Goal: Obtain resource: Obtain resource

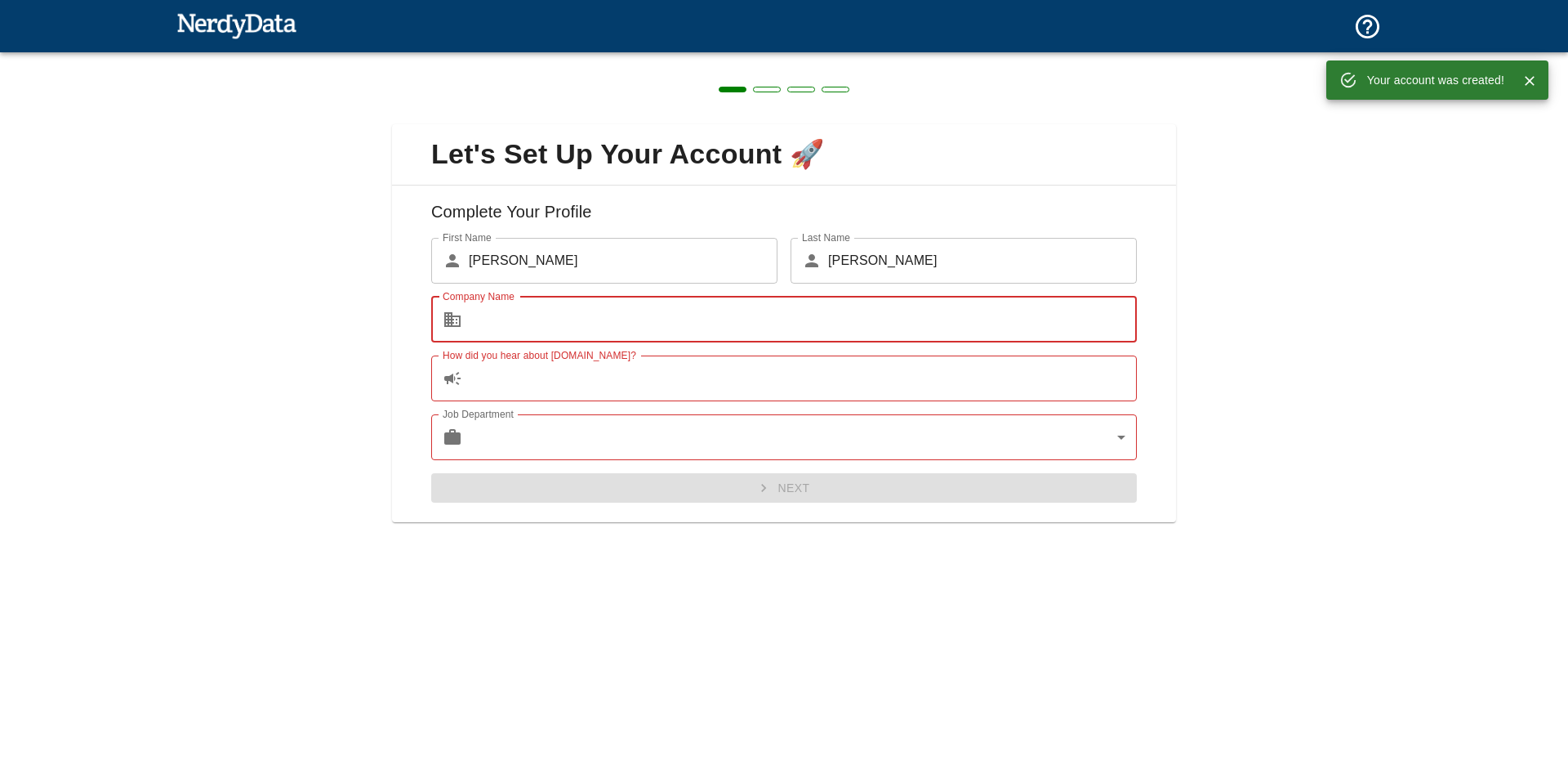
click at [691, 370] on input "How did you hear about [DOMAIN_NAME]?" at bounding box center [803, 377] width 668 height 46
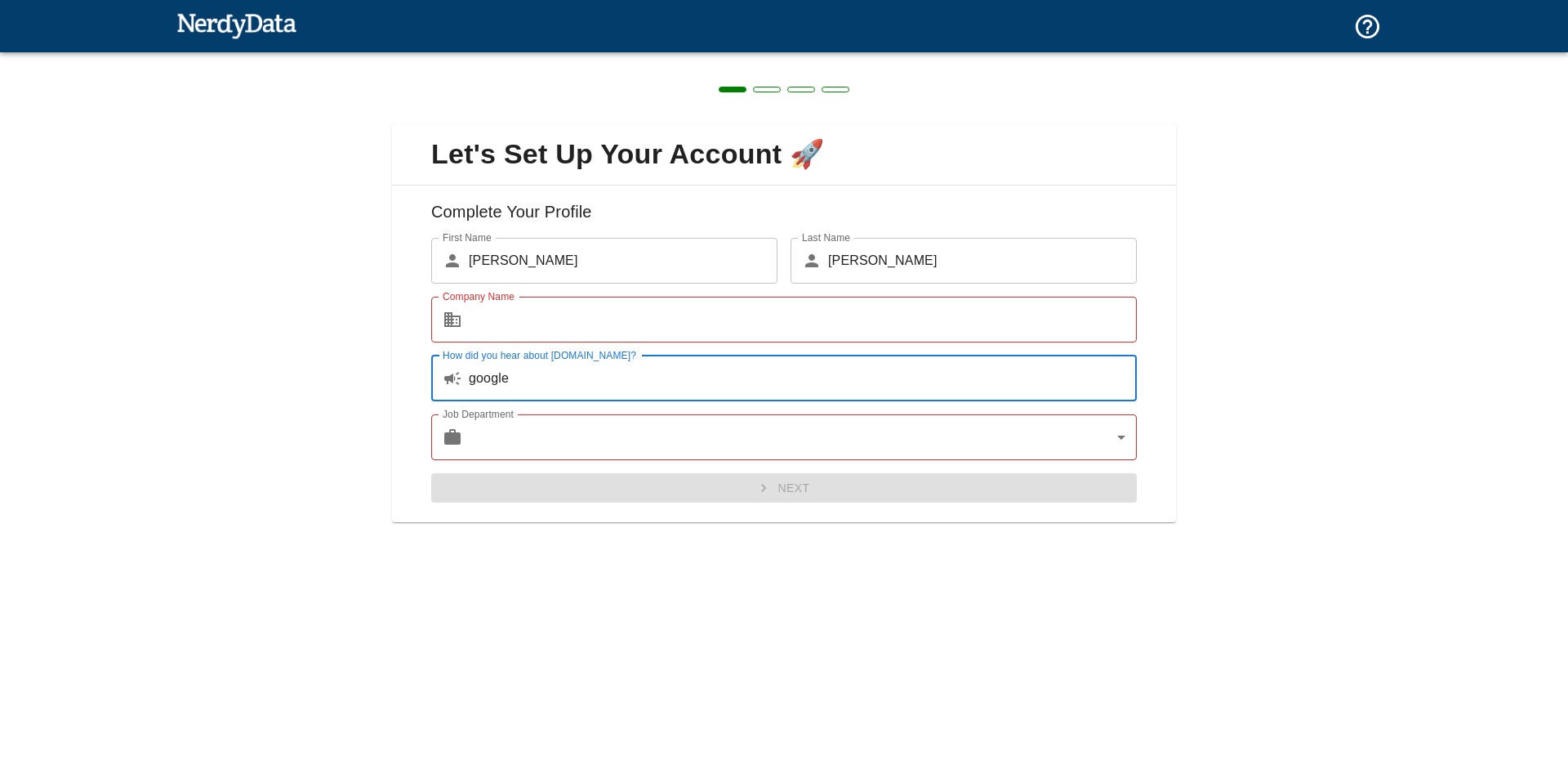
type input "google"
click at [795, 57] on body "Technologies Domains Pricing Products Create a Report Create a list of websites…" at bounding box center [784, 28] width 1568 height 57
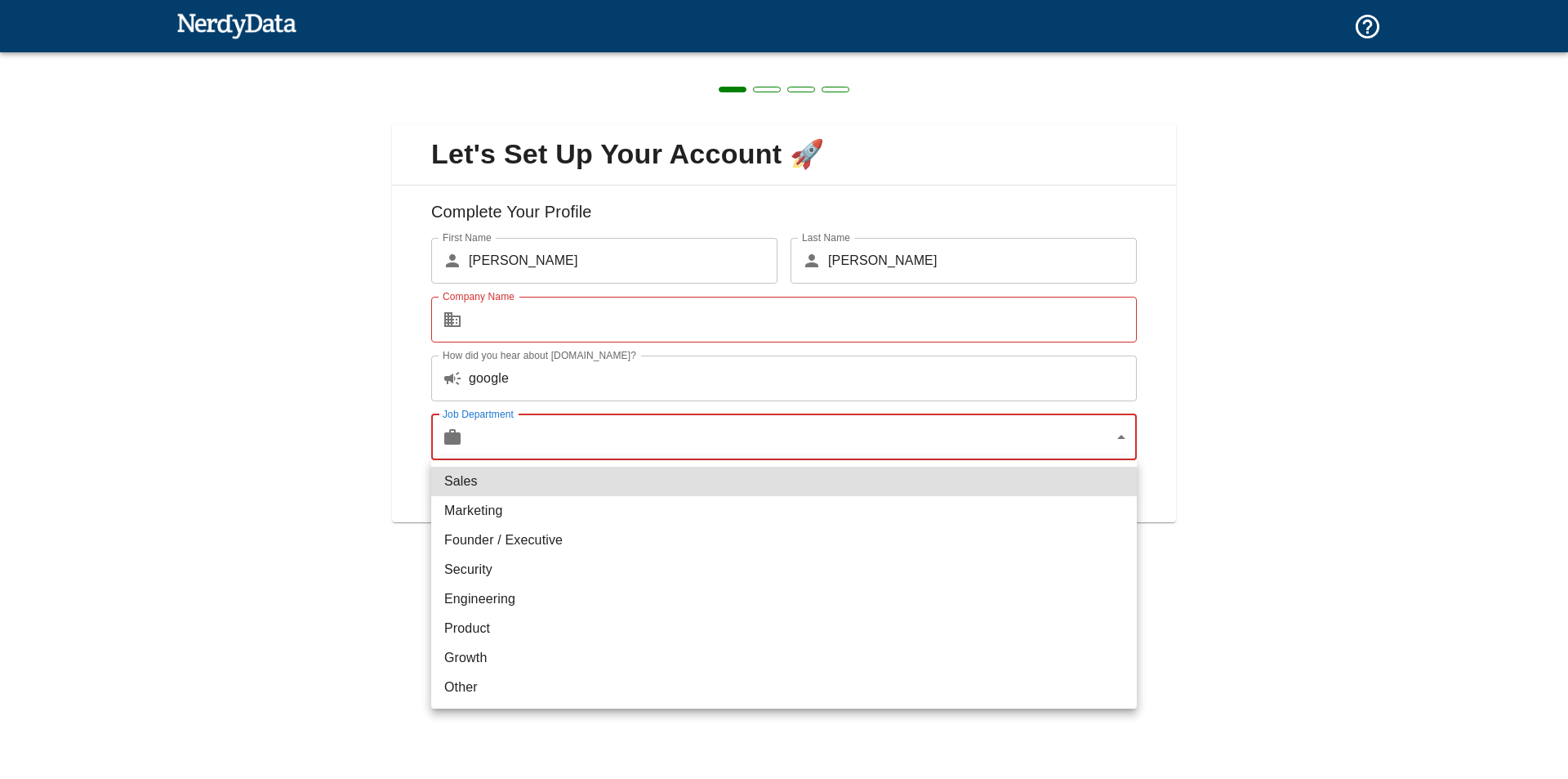
click at [548, 608] on li "Engineering" at bounding box center [784, 599] width 706 height 30
type input "engineering"
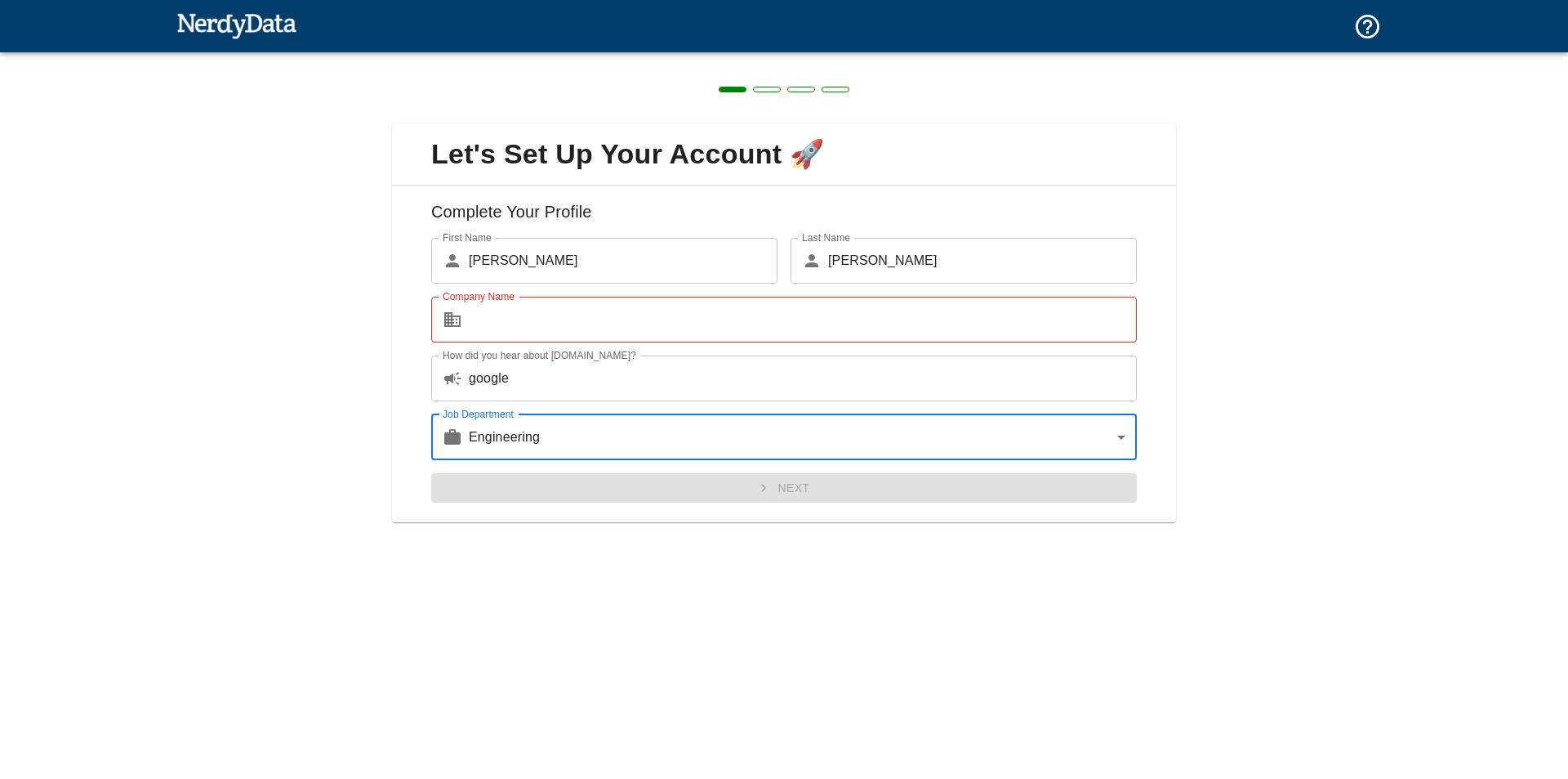
click at [611, 318] on input "Company Name" at bounding box center [803, 319] width 668 height 46
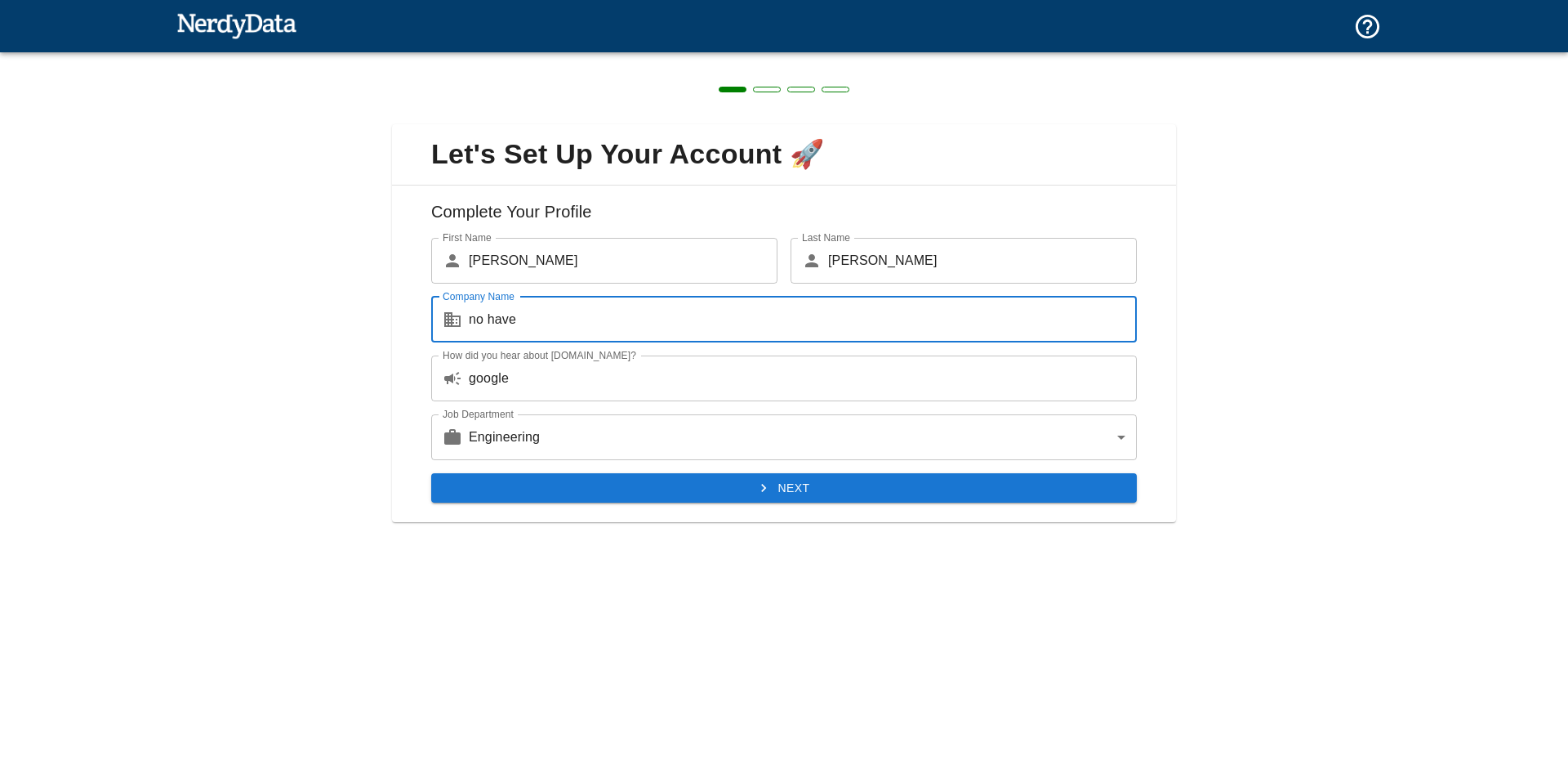
type input "no have"
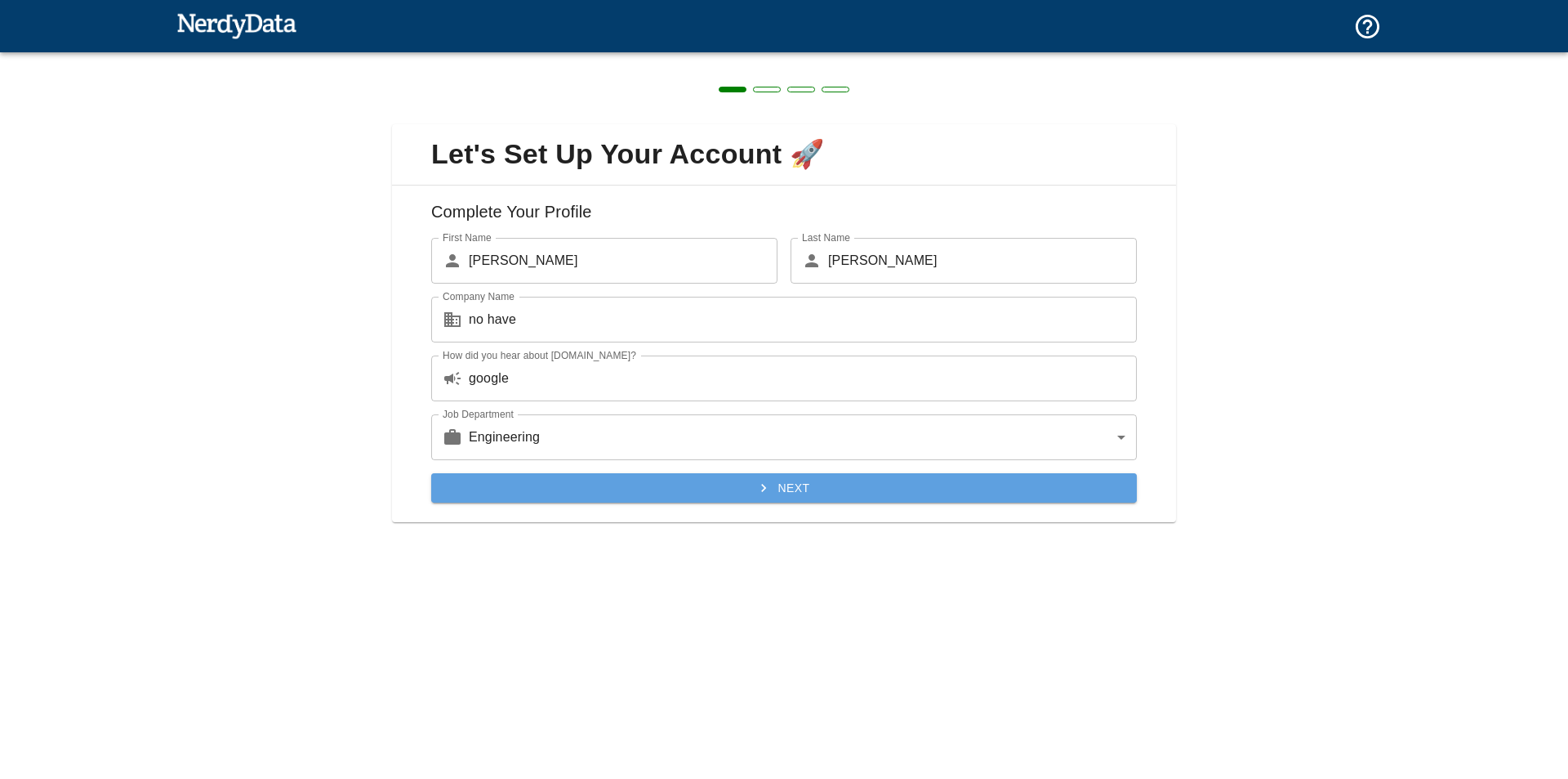
click at [772, 478] on button "Next" at bounding box center [784, 488] width 706 height 31
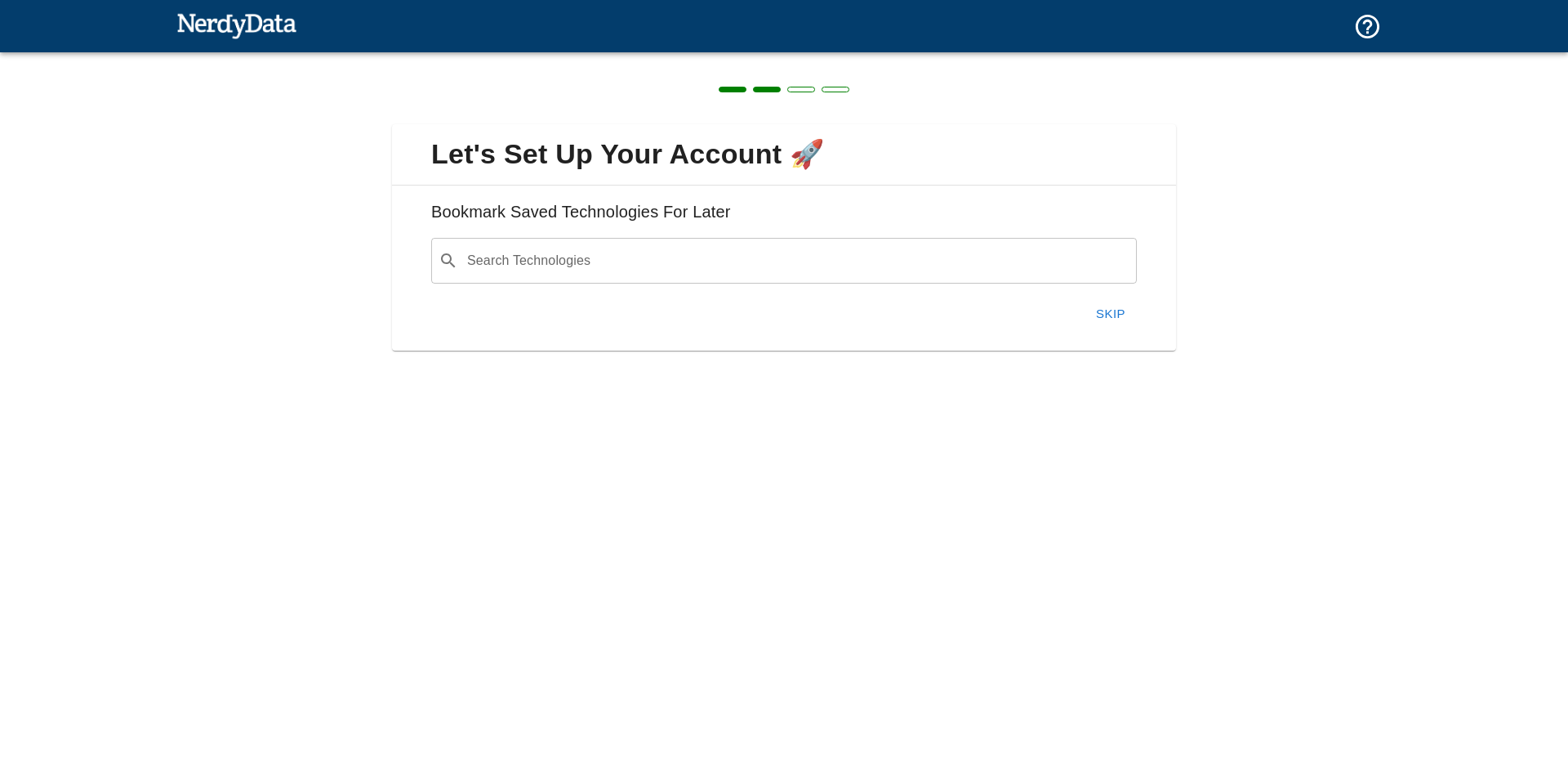
click at [1102, 312] on button "Skip" at bounding box center [1110, 313] width 52 height 34
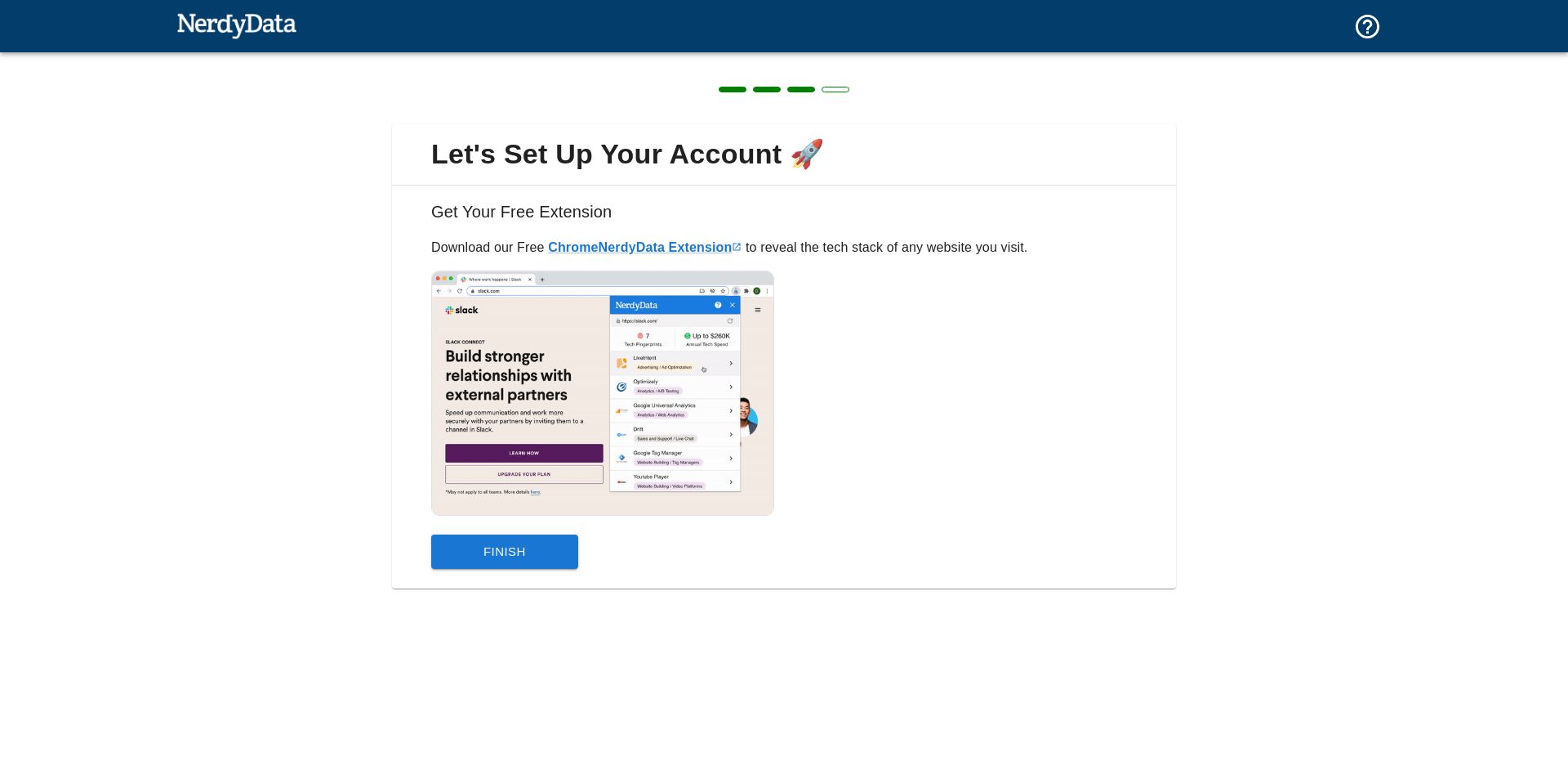
click at [544, 547] on button "Finish" at bounding box center [505, 551] width 147 height 34
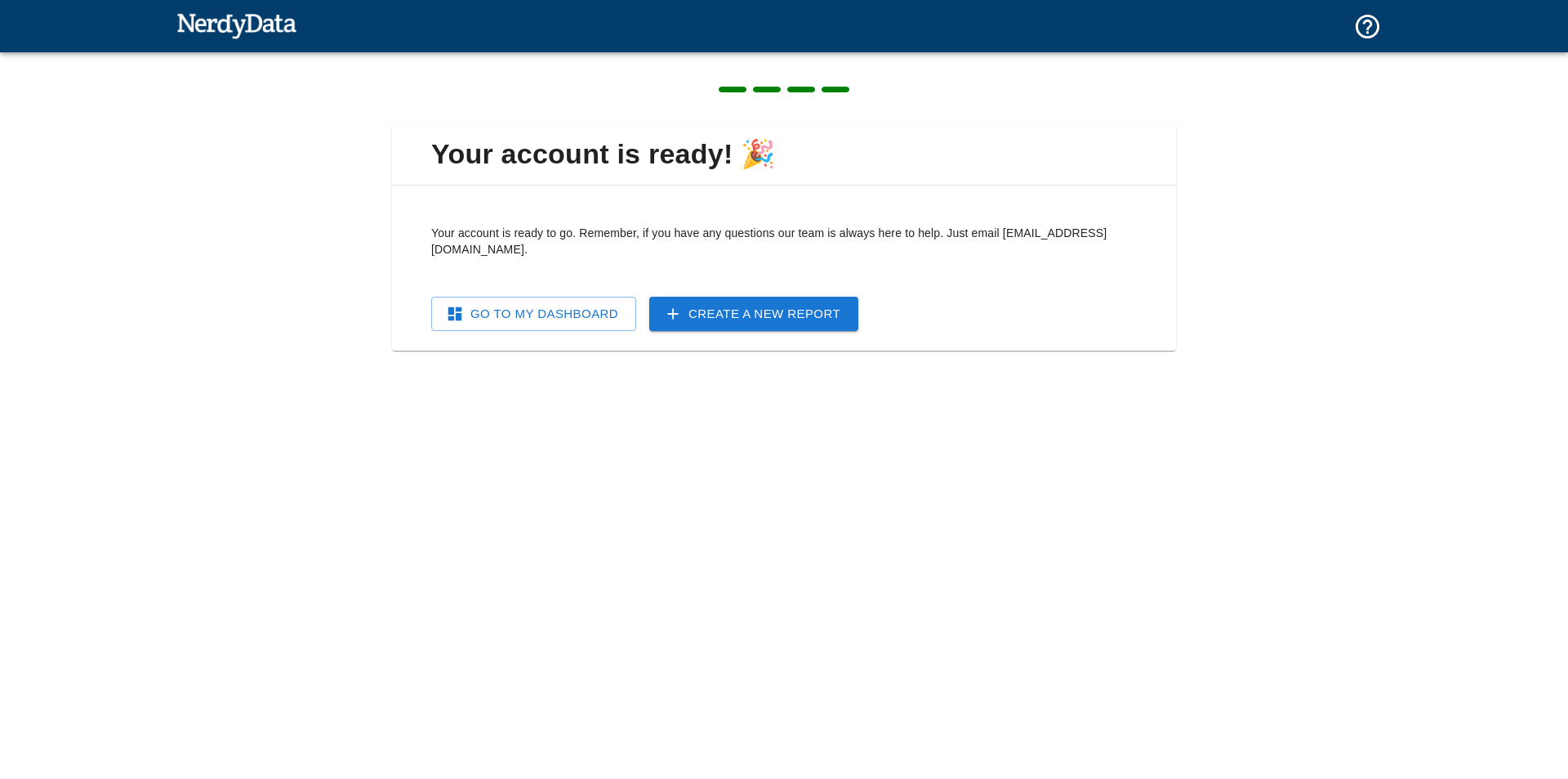
click at [562, 307] on link "Go To My Dashboard" at bounding box center [534, 313] width 205 height 34
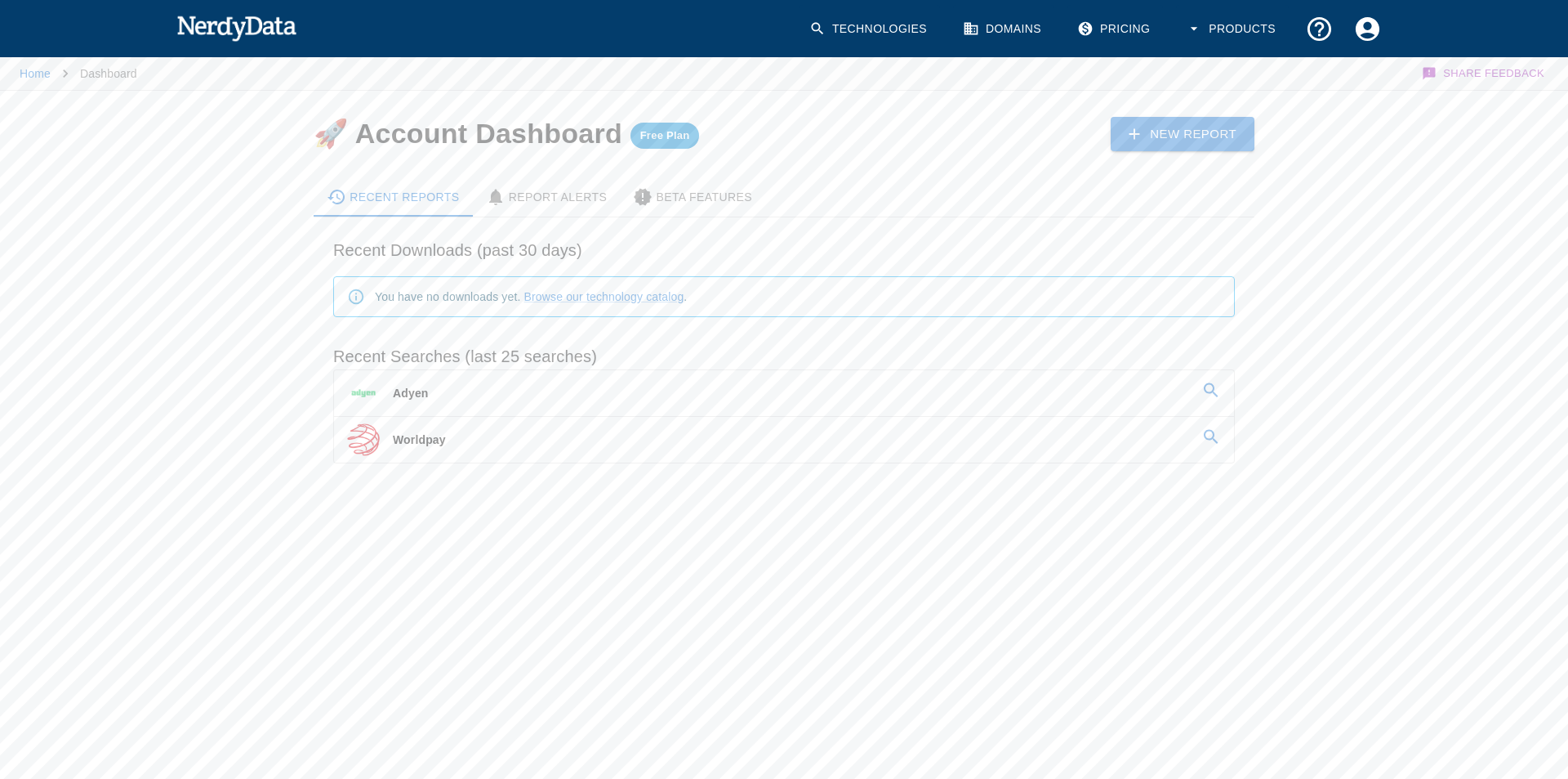
click at [218, 30] on img at bounding box center [236, 27] width 120 height 32
click at [231, 24] on img at bounding box center [236, 27] width 120 height 32
click at [10, 77] on div "Home Dashboard Share Feedback" at bounding box center [784, 72] width 1568 height 35
click at [26, 73] on link "Home" at bounding box center [36, 74] width 31 height 13
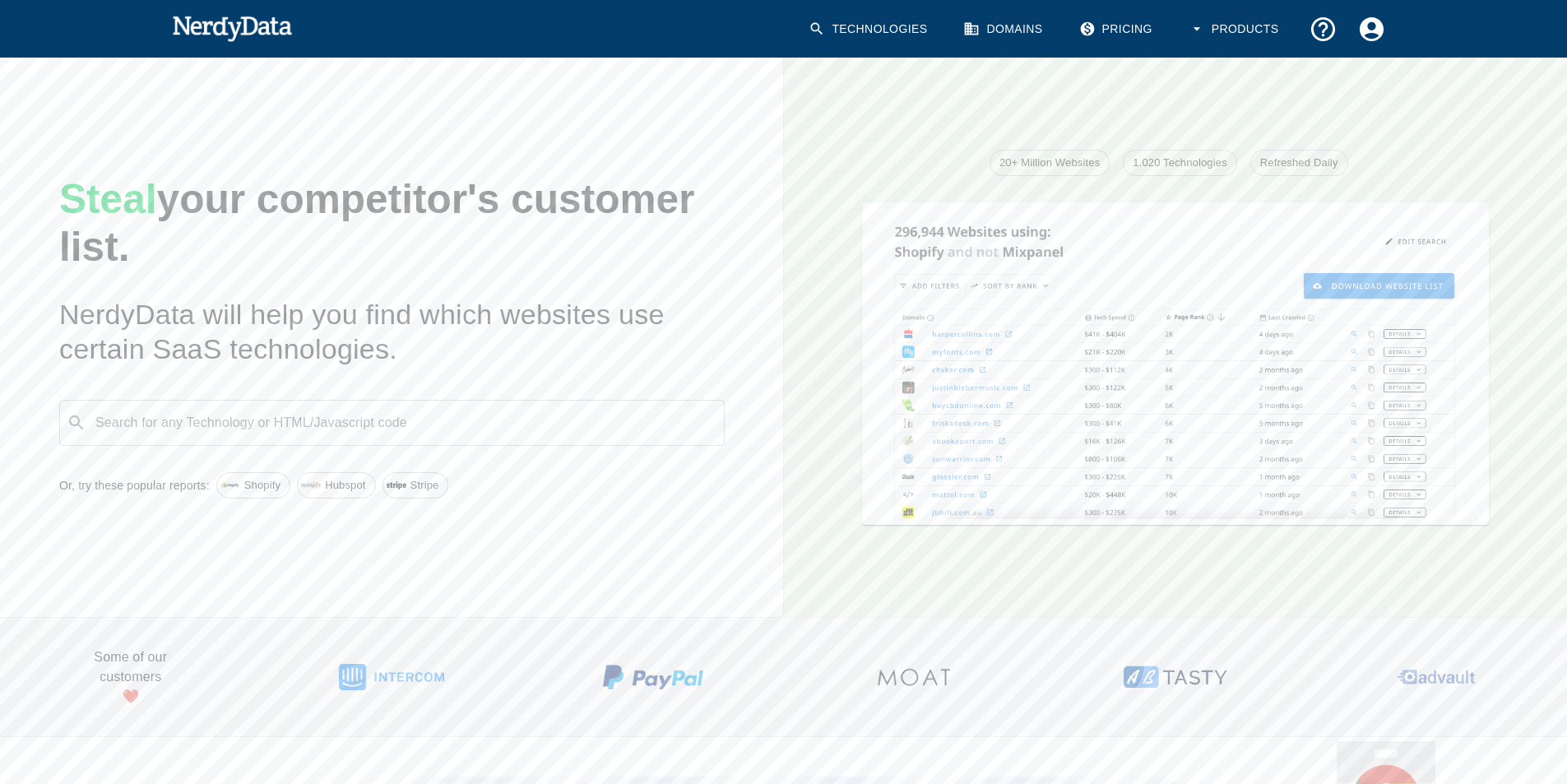
click at [871, 27] on link "Technologies" at bounding box center [869, 29] width 142 height 48
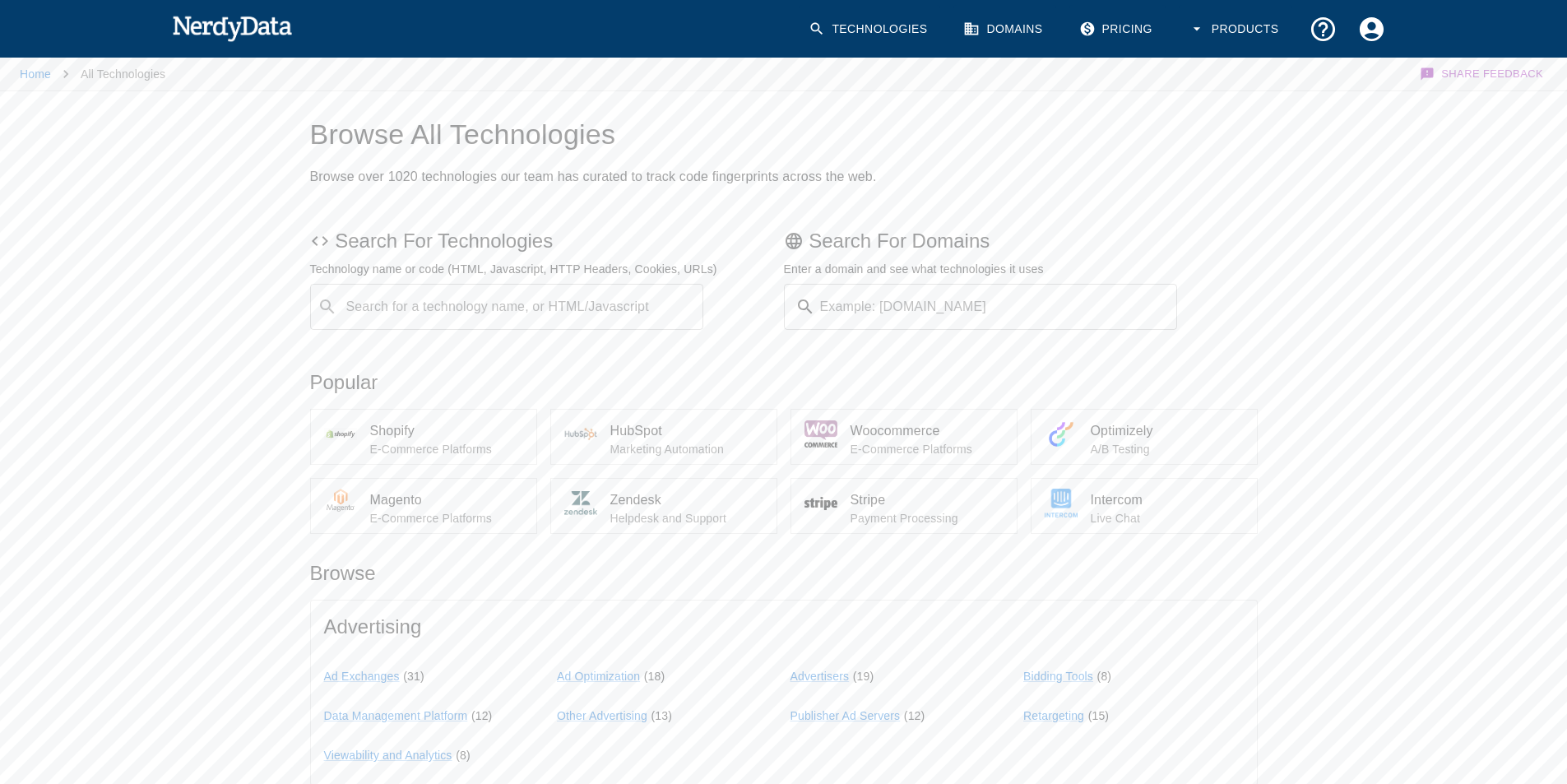
click at [525, 306] on div "Search for a technology name, or HTML/Javascript ​ Search for a technology name…" at bounding box center [507, 307] width 394 height 46
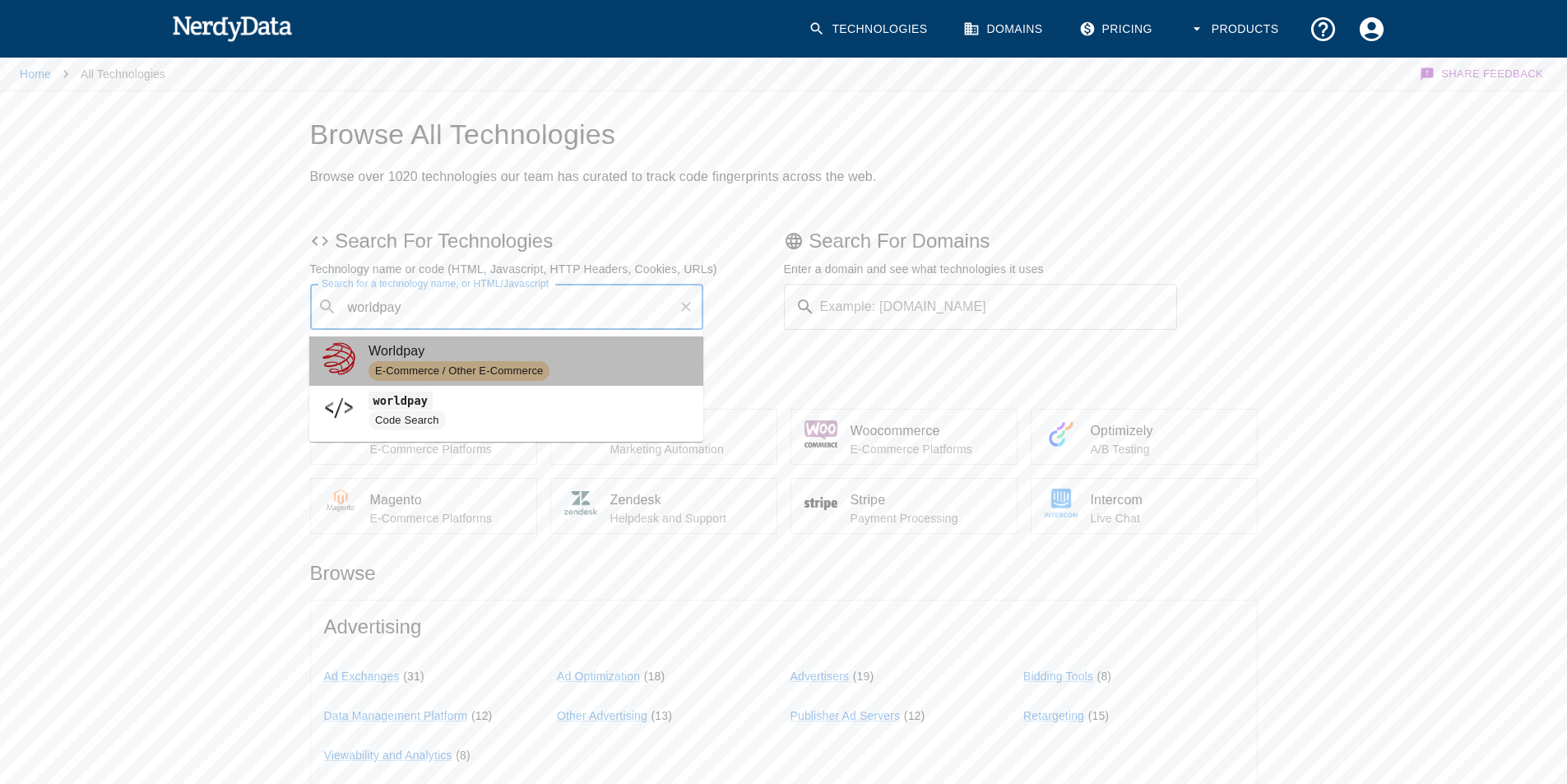
click at [478, 366] on span "E-Commerce / Other E-Commerce" at bounding box center [458, 371] width 181 height 16
type input "worldpay"
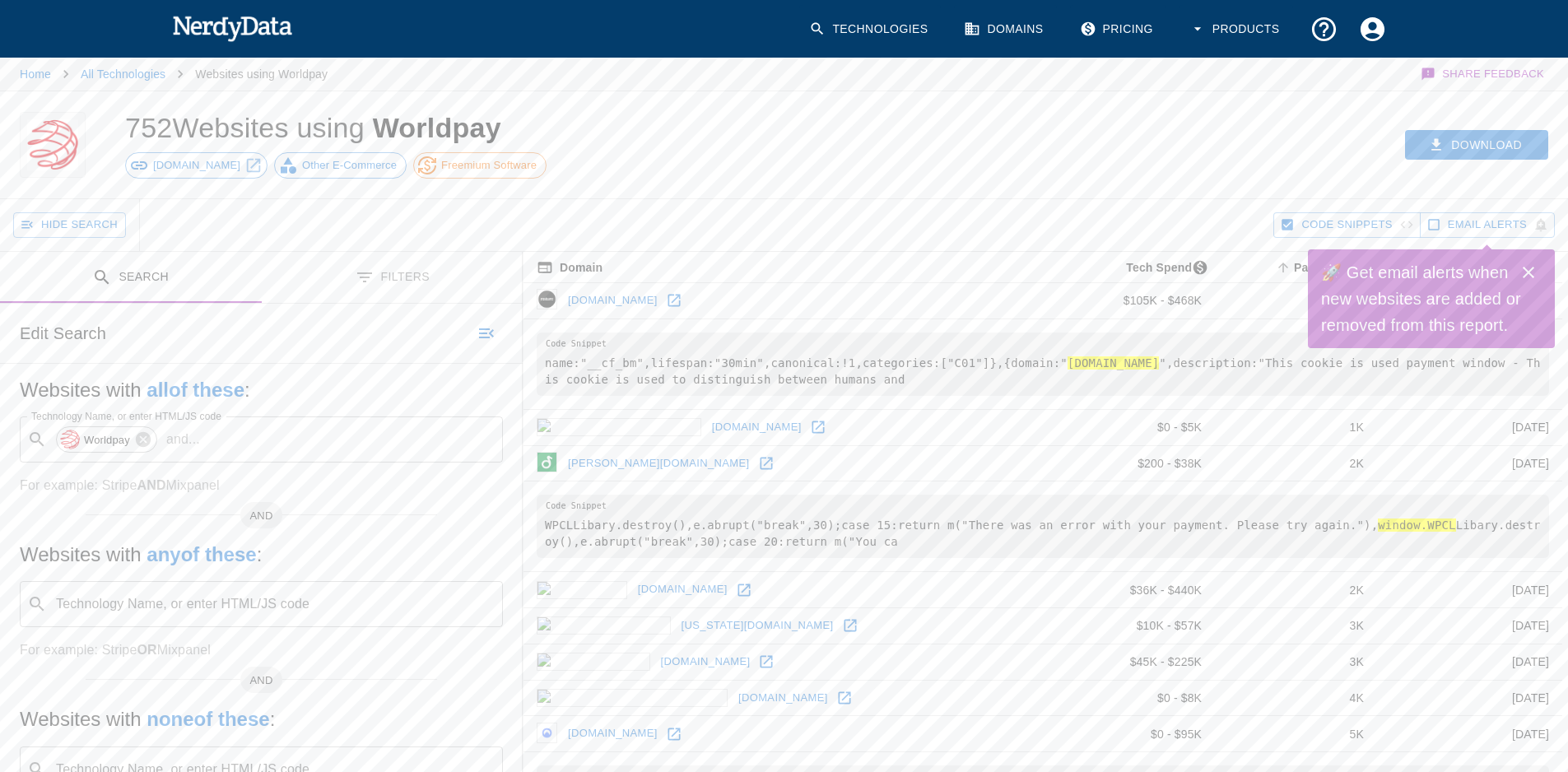
click at [666, 300] on icon at bounding box center [674, 300] width 17 height 17
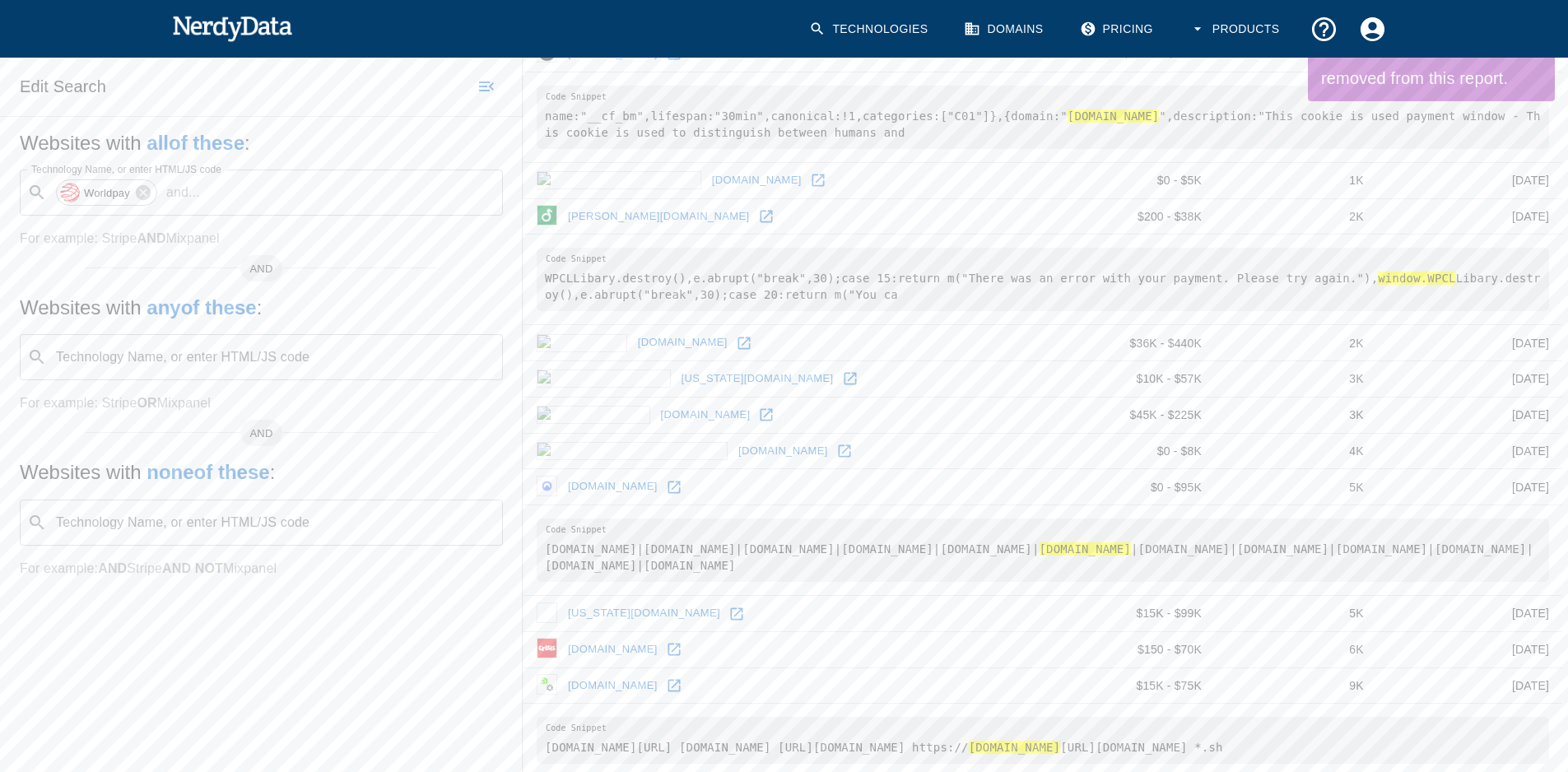
scroll to position [329, 0]
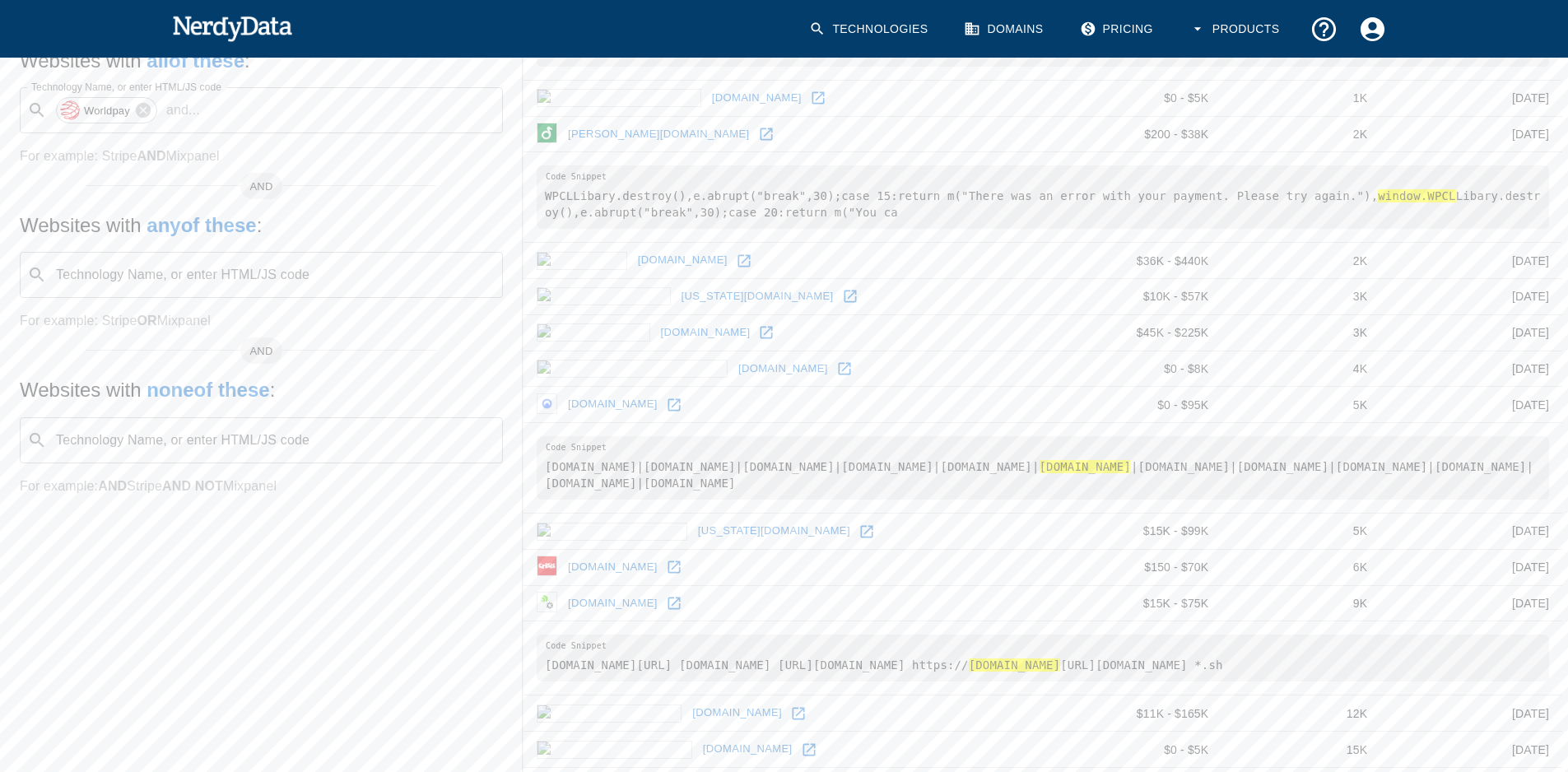
click at [671, 563] on icon at bounding box center [674, 567] width 17 height 17
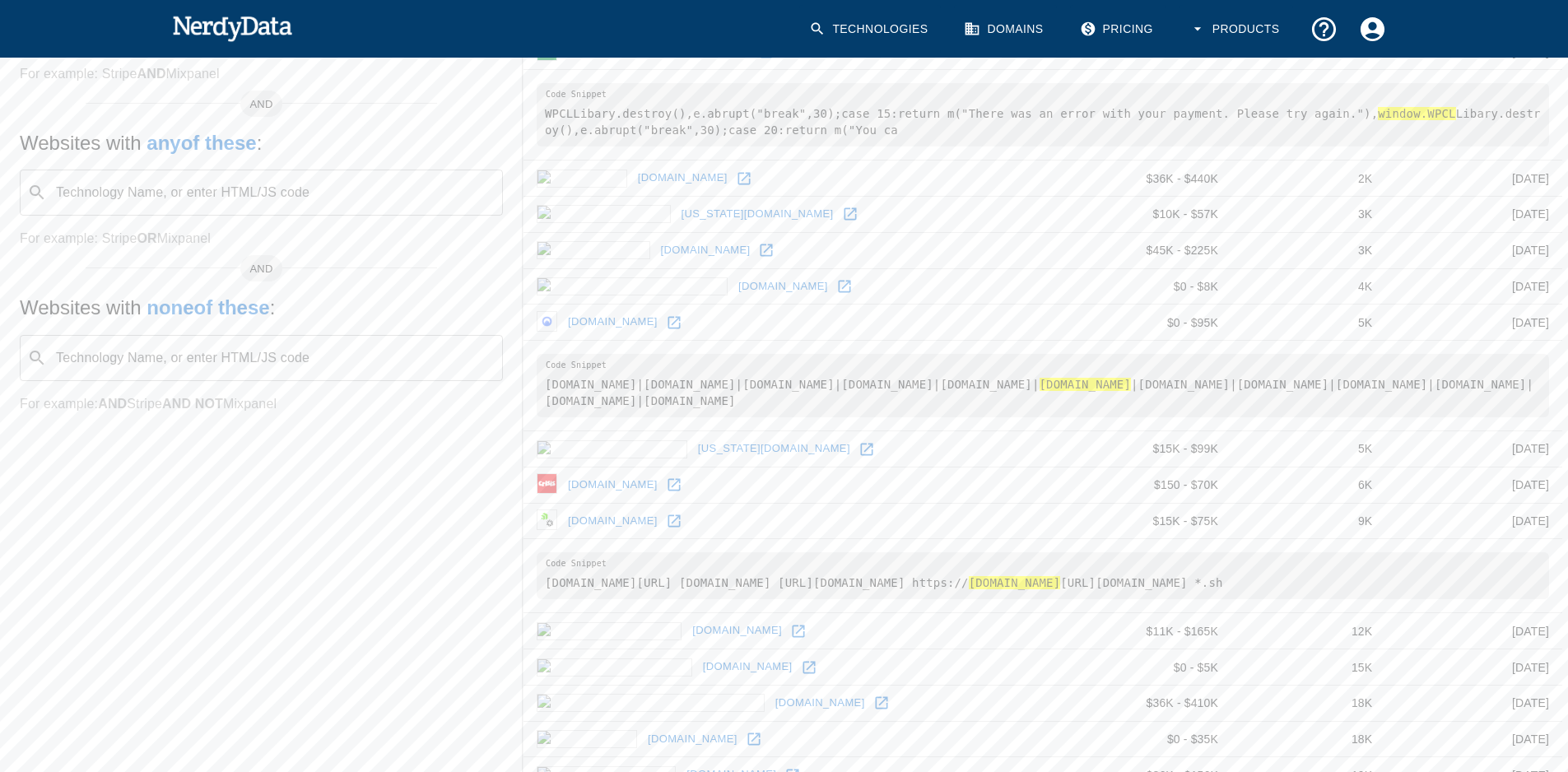
click at [801, 675] on icon at bounding box center [809, 668] width 17 height 17
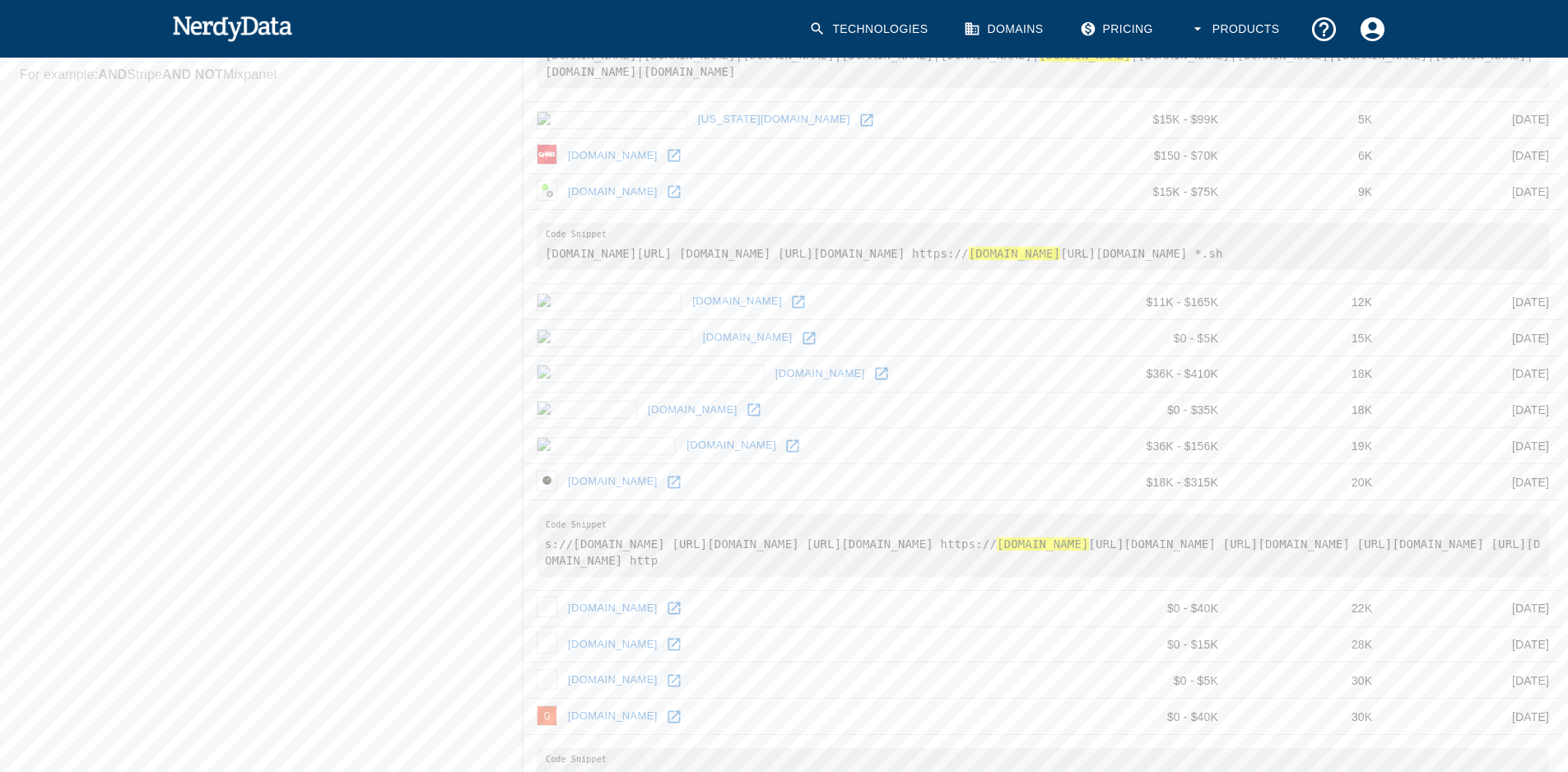
scroll to position [823, 0]
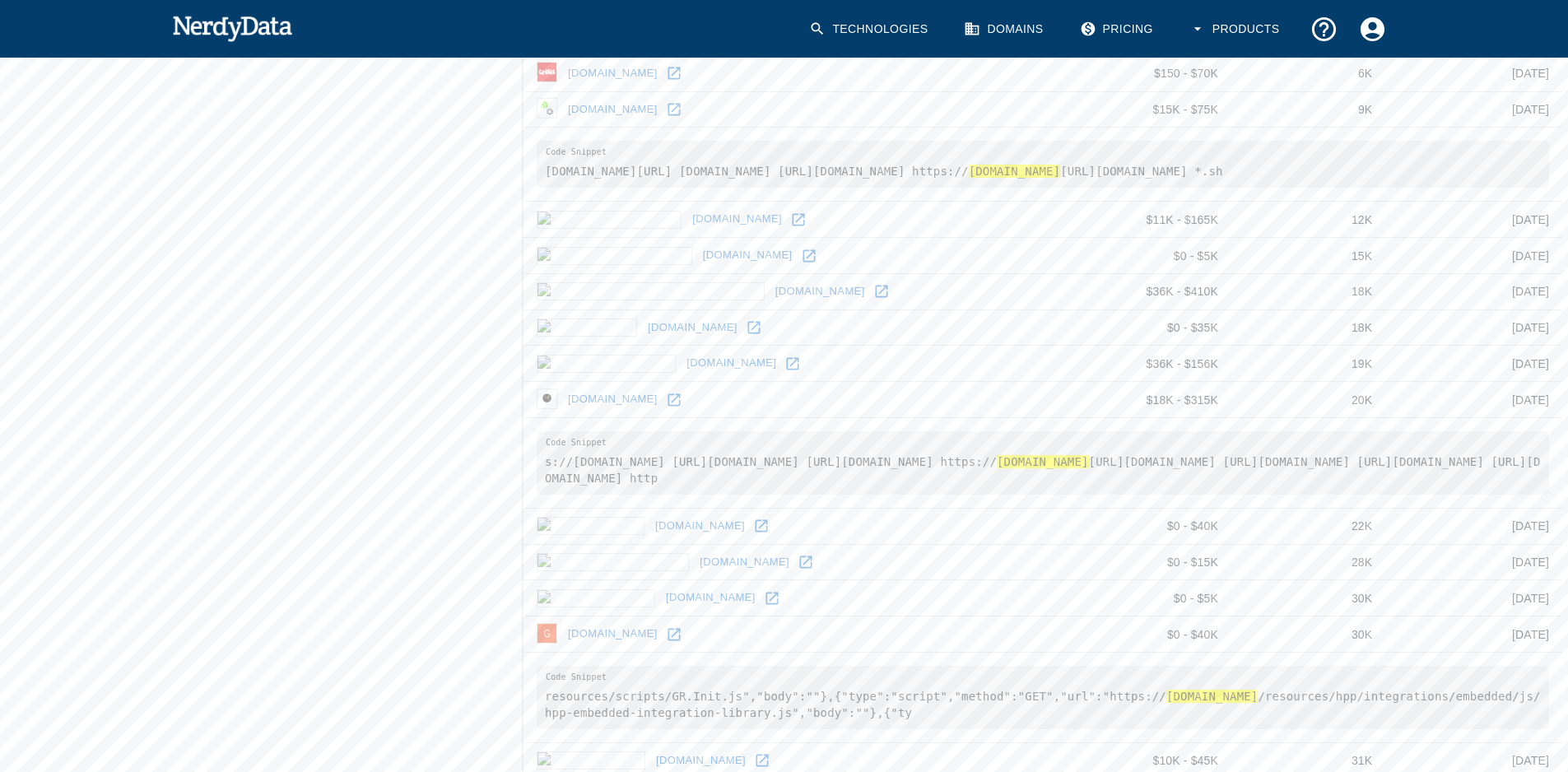
click at [682, 643] on icon at bounding box center [674, 634] width 17 height 17
click at [733, 653] on td "[DOMAIN_NAME]" at bounding box center [796, 634] width 544 height 36
click at [682, 643] on icon at bounding box center [674, 634] width 17 height 17
click at [662, 647] on link "[DOMAIN_NAME]" at bounding box center [612, 634] width 98 height 26
click at [680, 640] on icon at bounding box center [673, 634] width 13 height 13
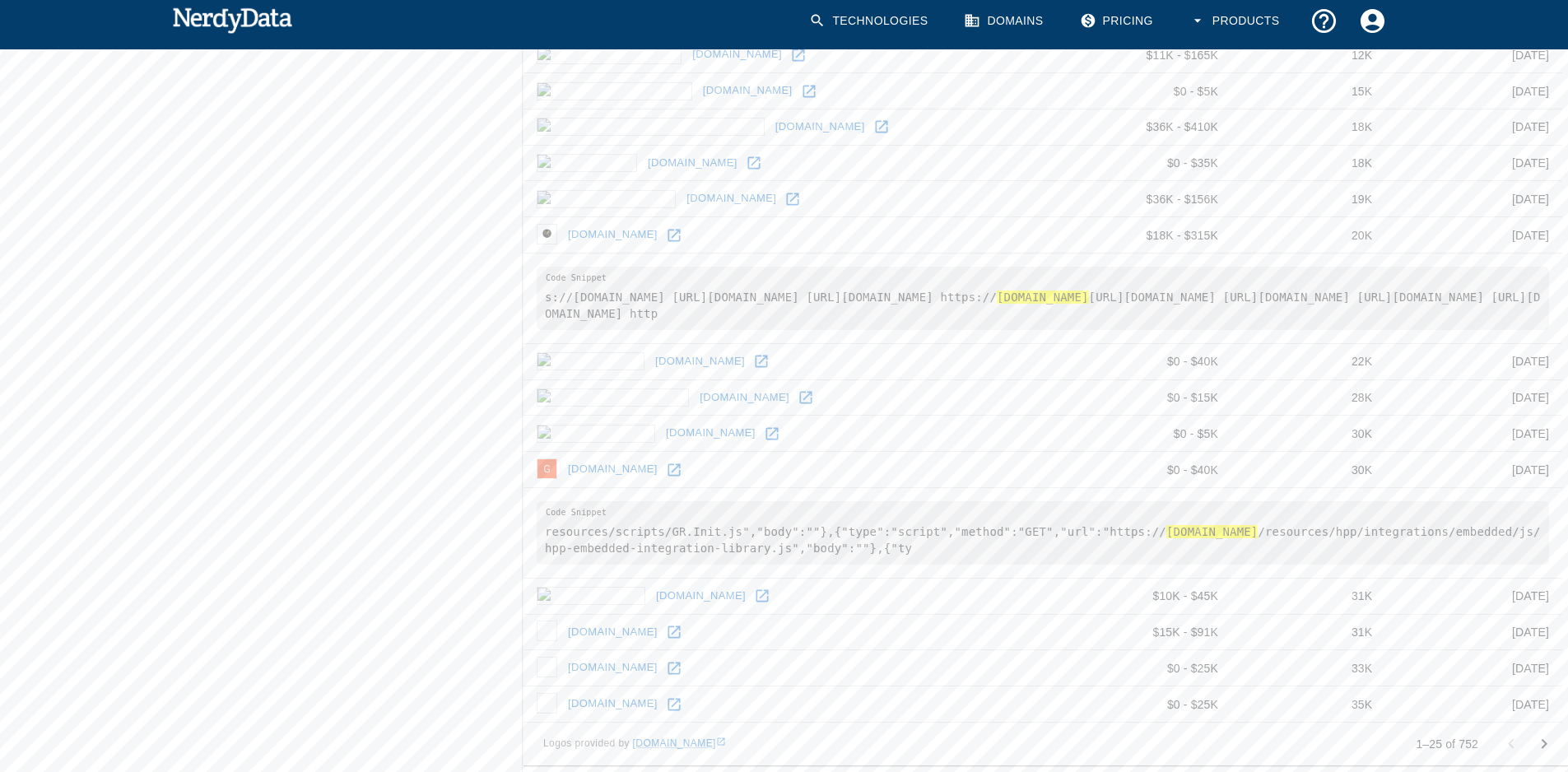
scroll to position [1010, 0]
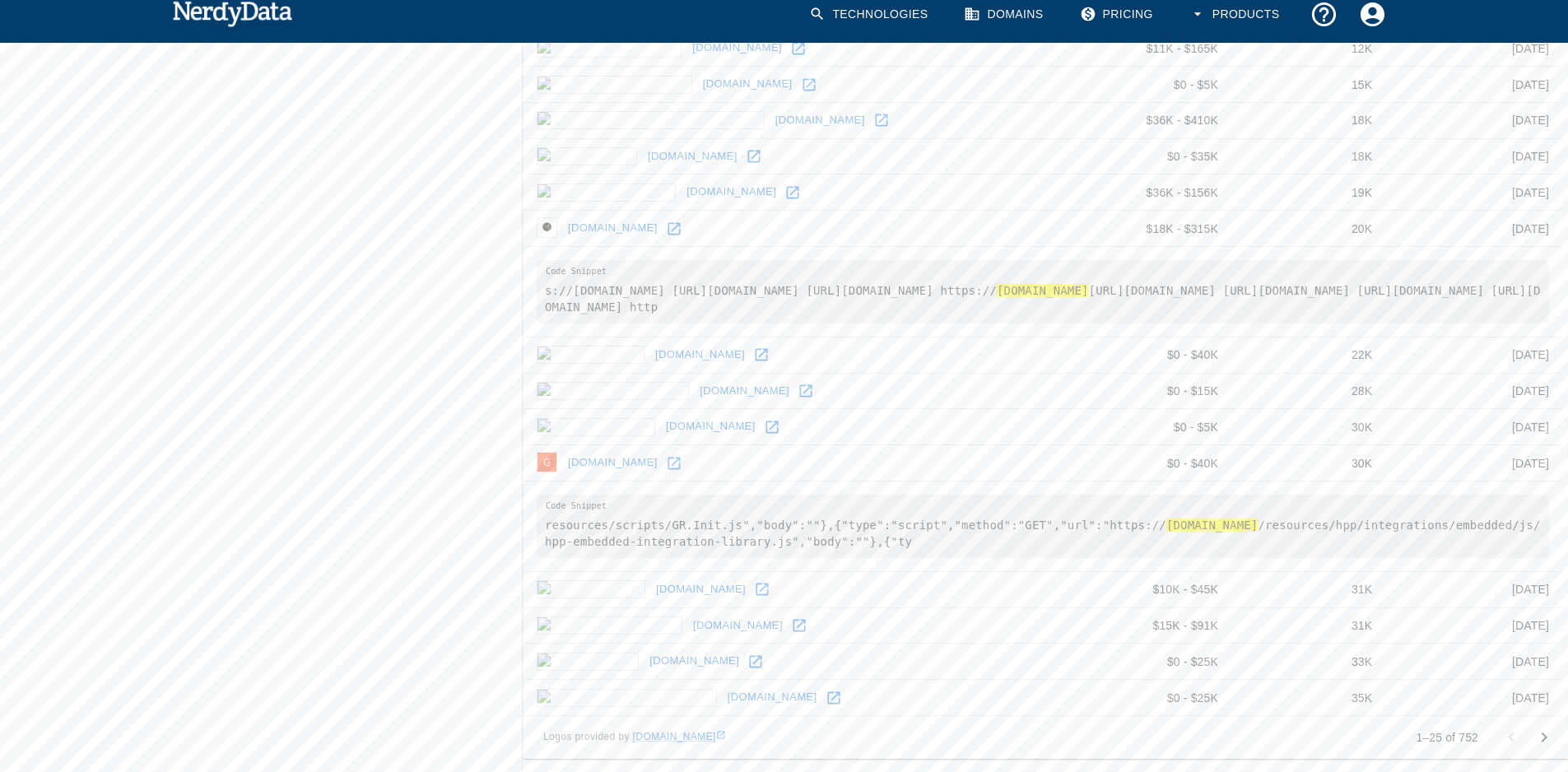
click at [754, 589] on icon at bounding box center [762, 589] width 17 height 17
click at [1538, 735] on icon "Go to next page" at bounding box center [1545, 737] width 20 height 20
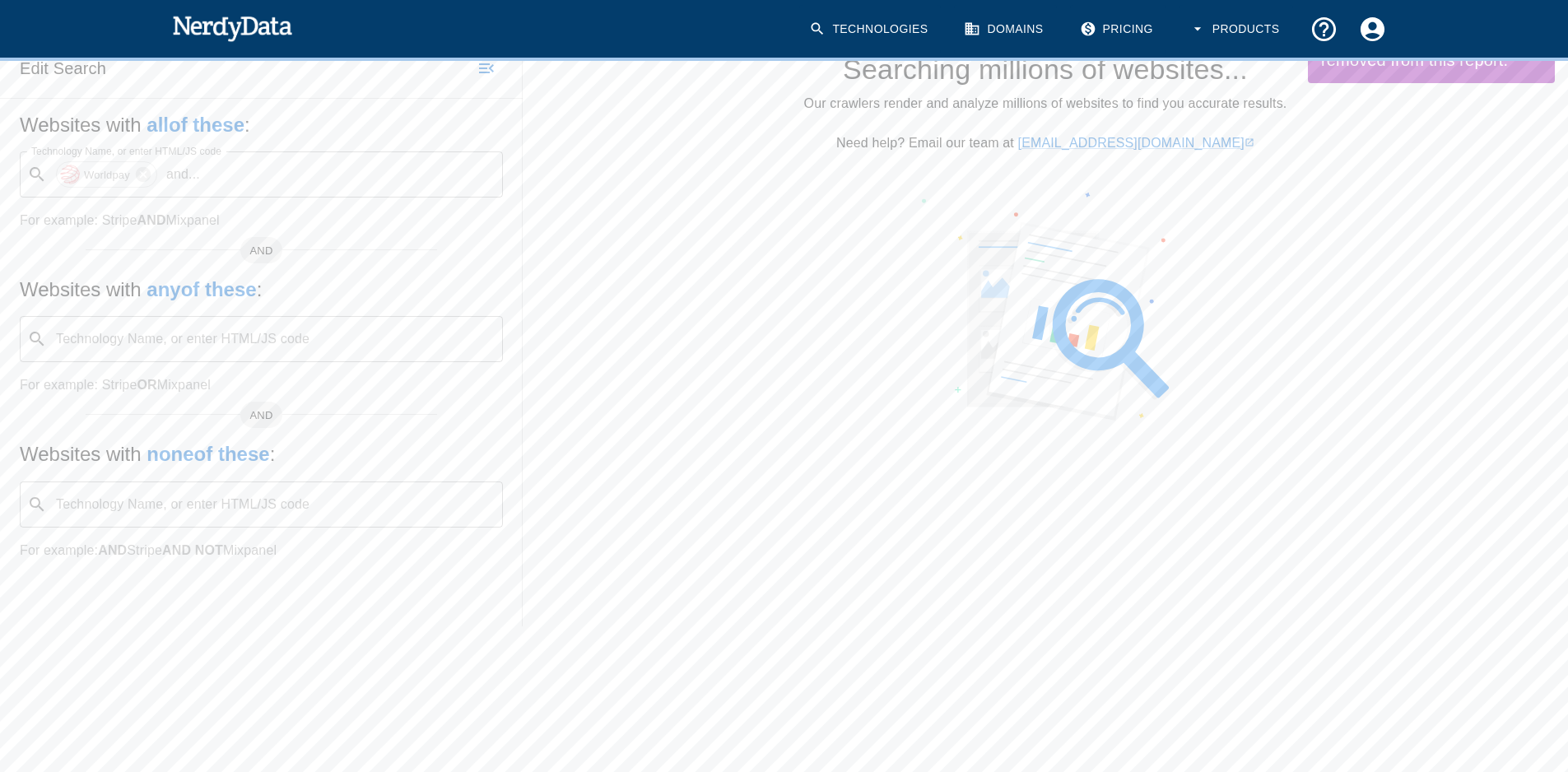
scroll to position [0, 0]
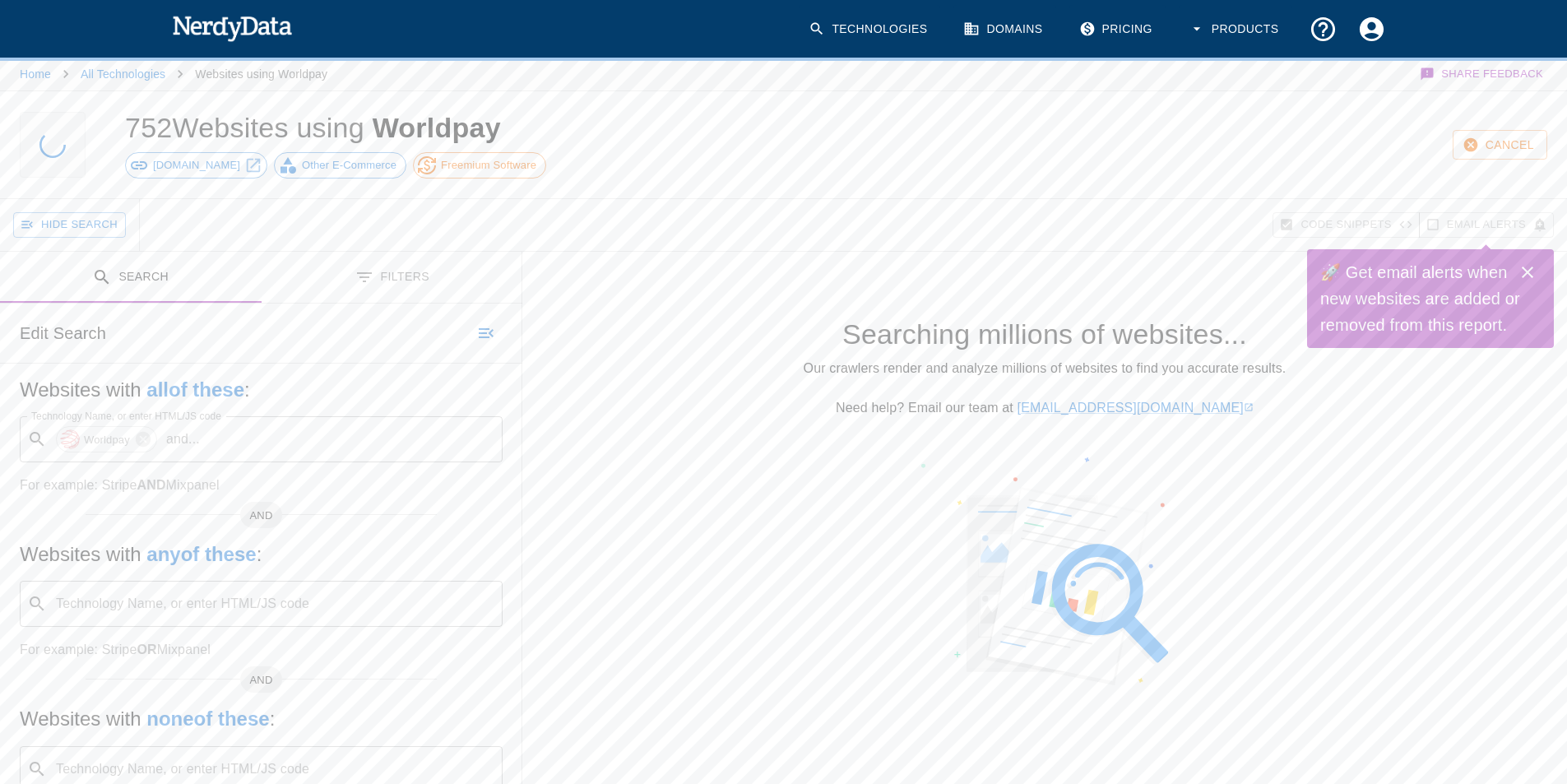
click at [1529, 272] on icon "Close" at bounding box center [1528, 272] width 20 height 20
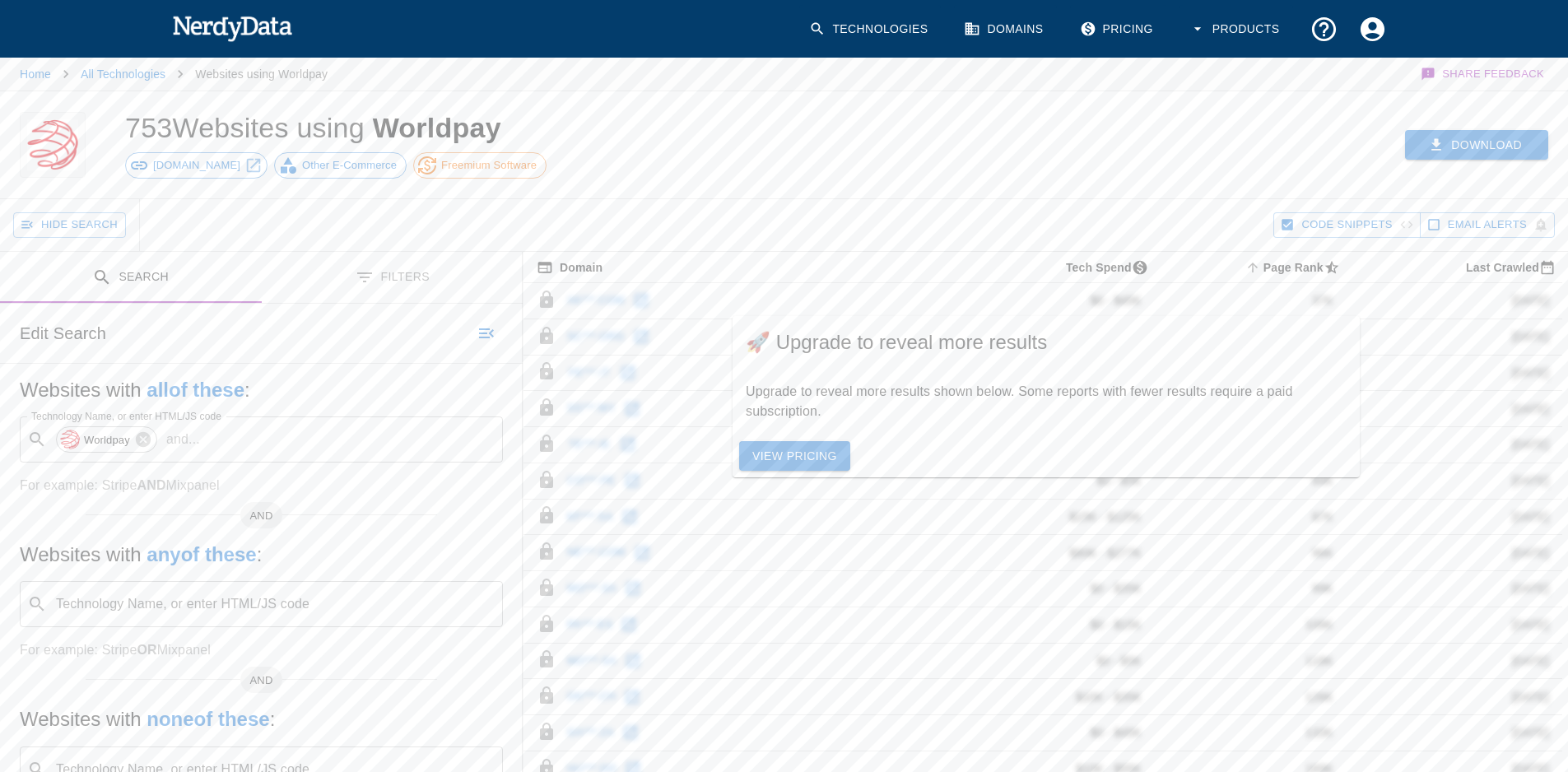
click at [1462, 142] on button "Download" at bounding box center [1477, 145] width 143 height 31
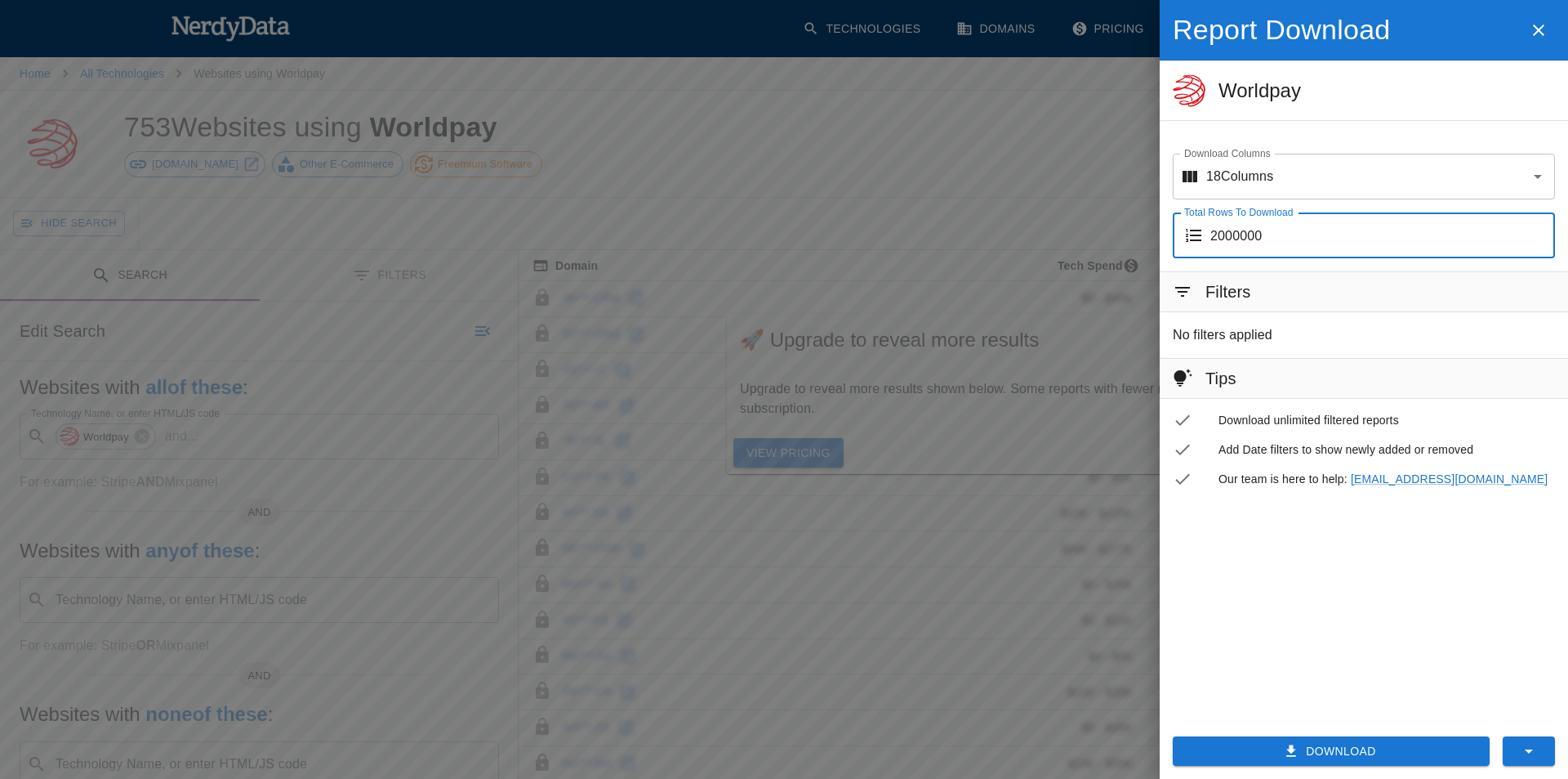
click at [1321, 234] on input "2000000" at bounding box center [1383, 235] width 344 height 46
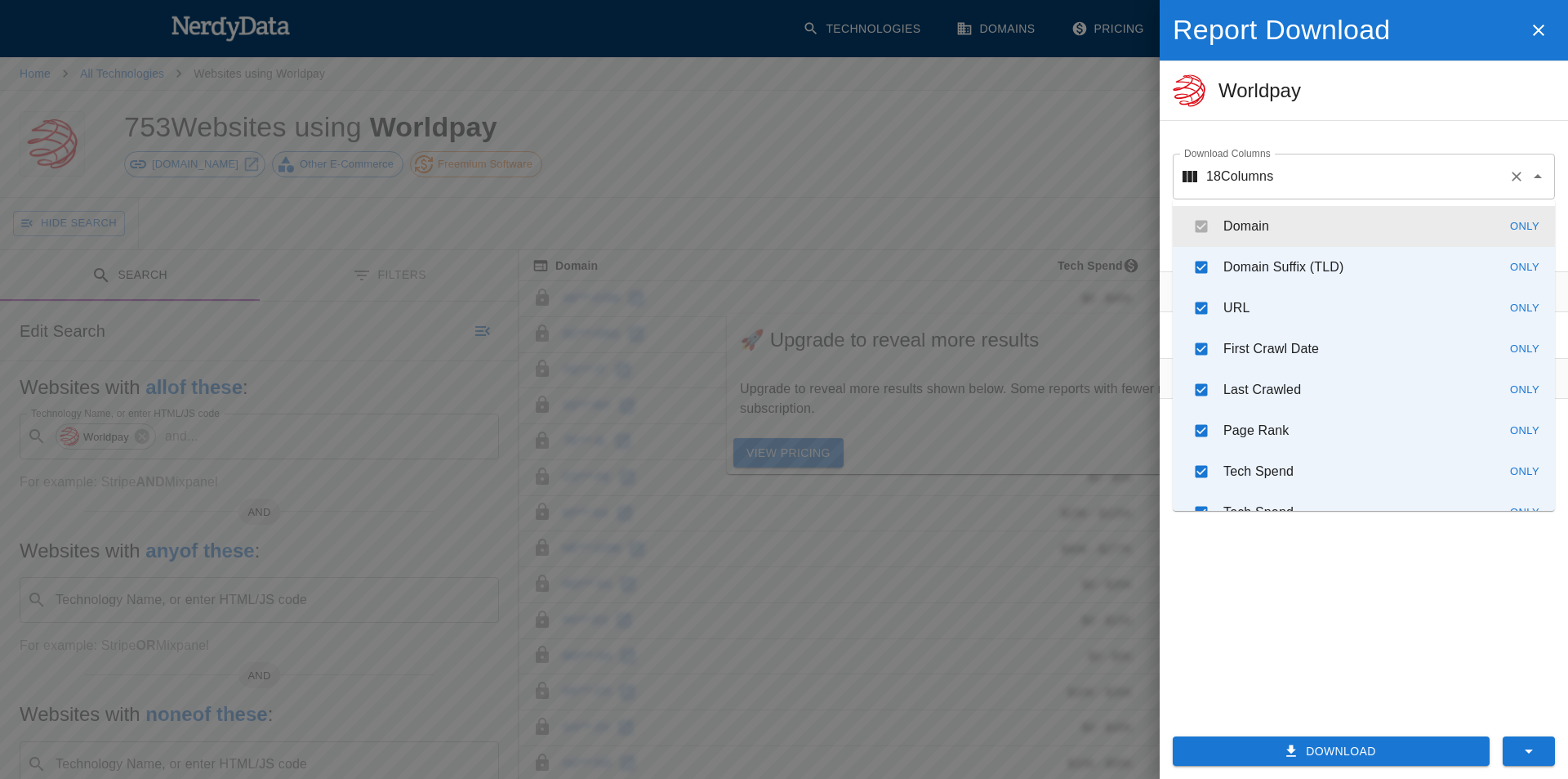
click at [1363, 194] on div "18 Columns Download Columns" at bounding box center [1364, 176] width 382 height 46
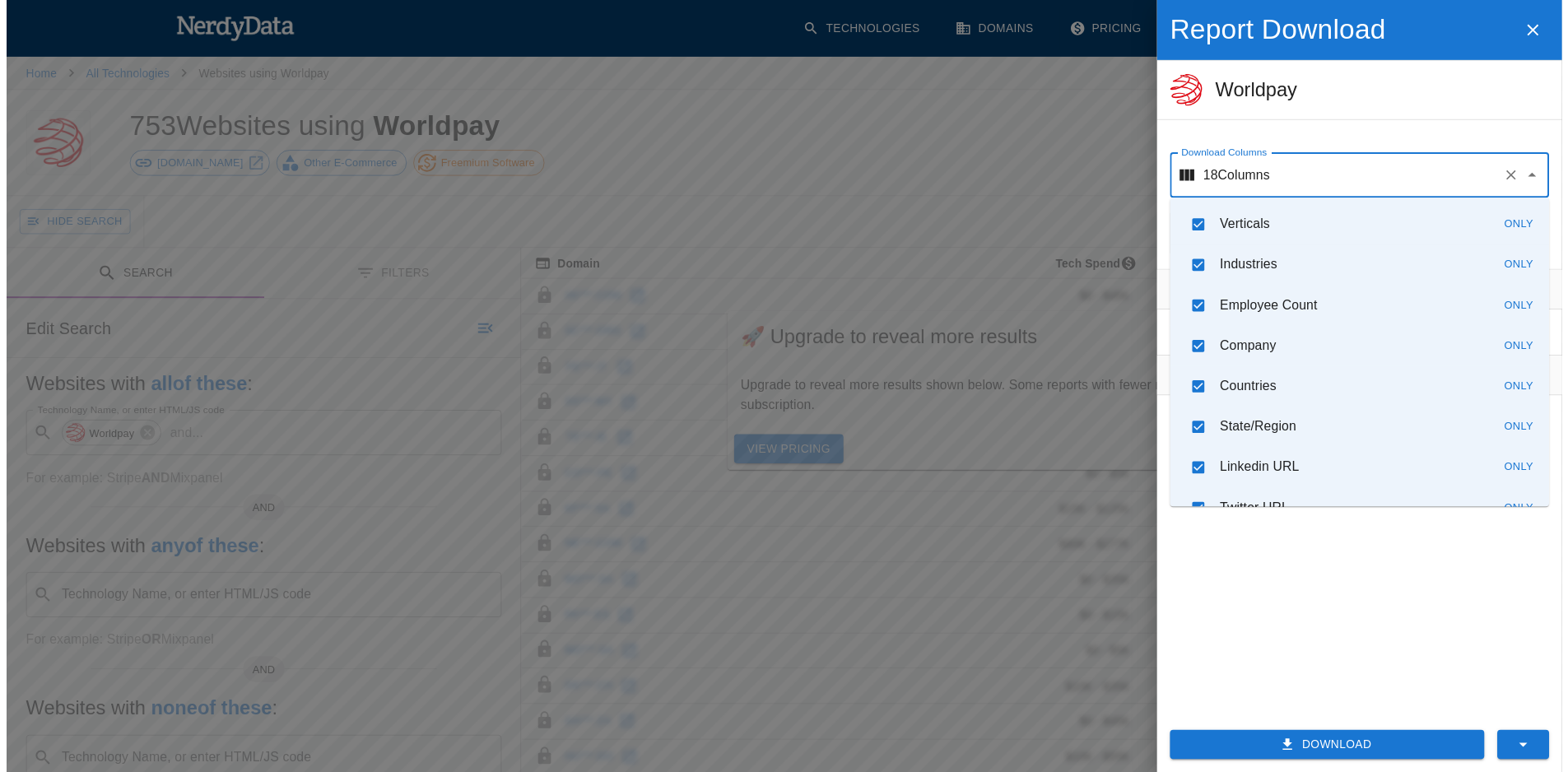
scroll to position [440, 0]
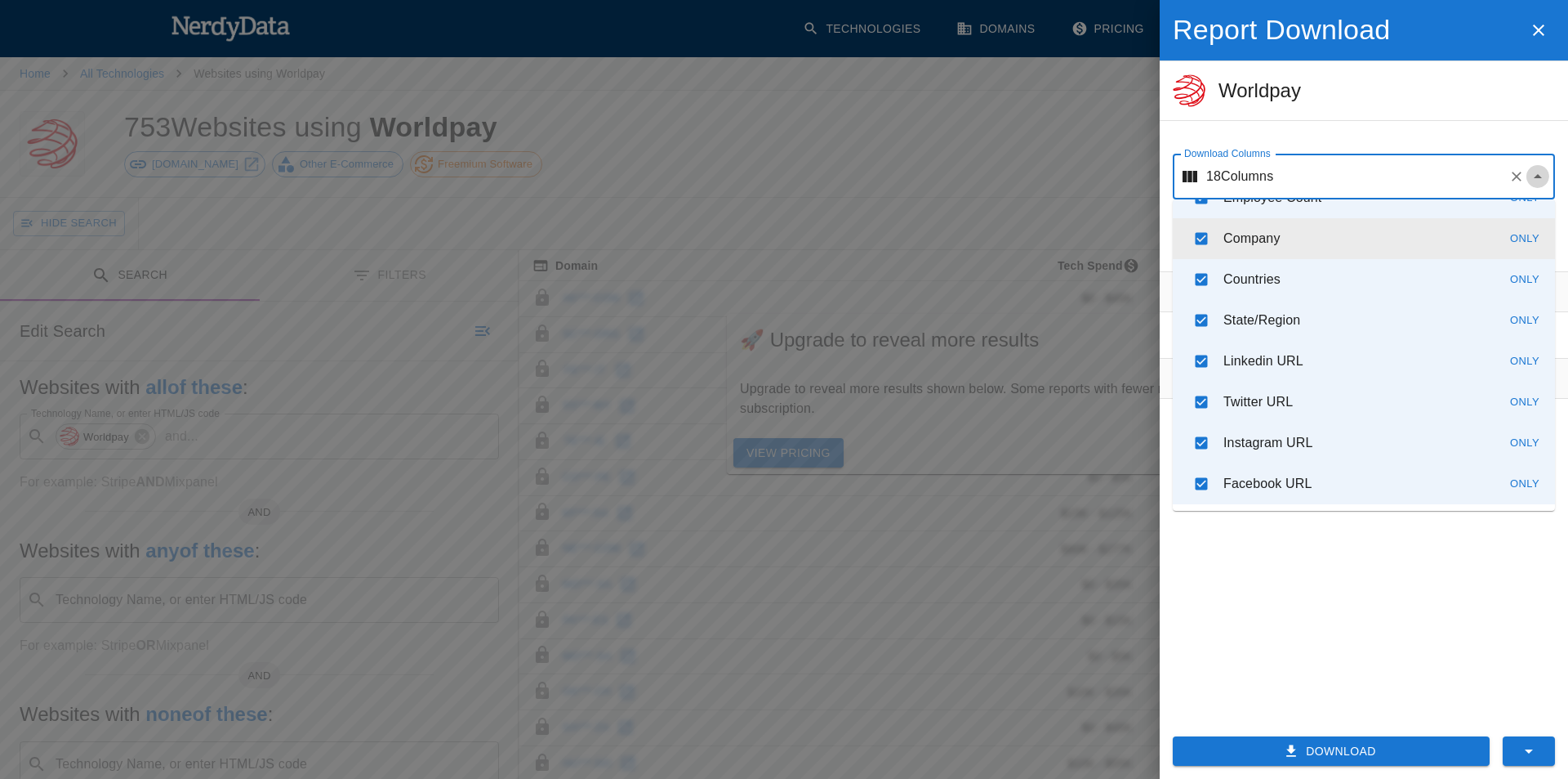
click at [1544, 177] on icon "Close" at bounding box center [1538, 176] width 20 height 20
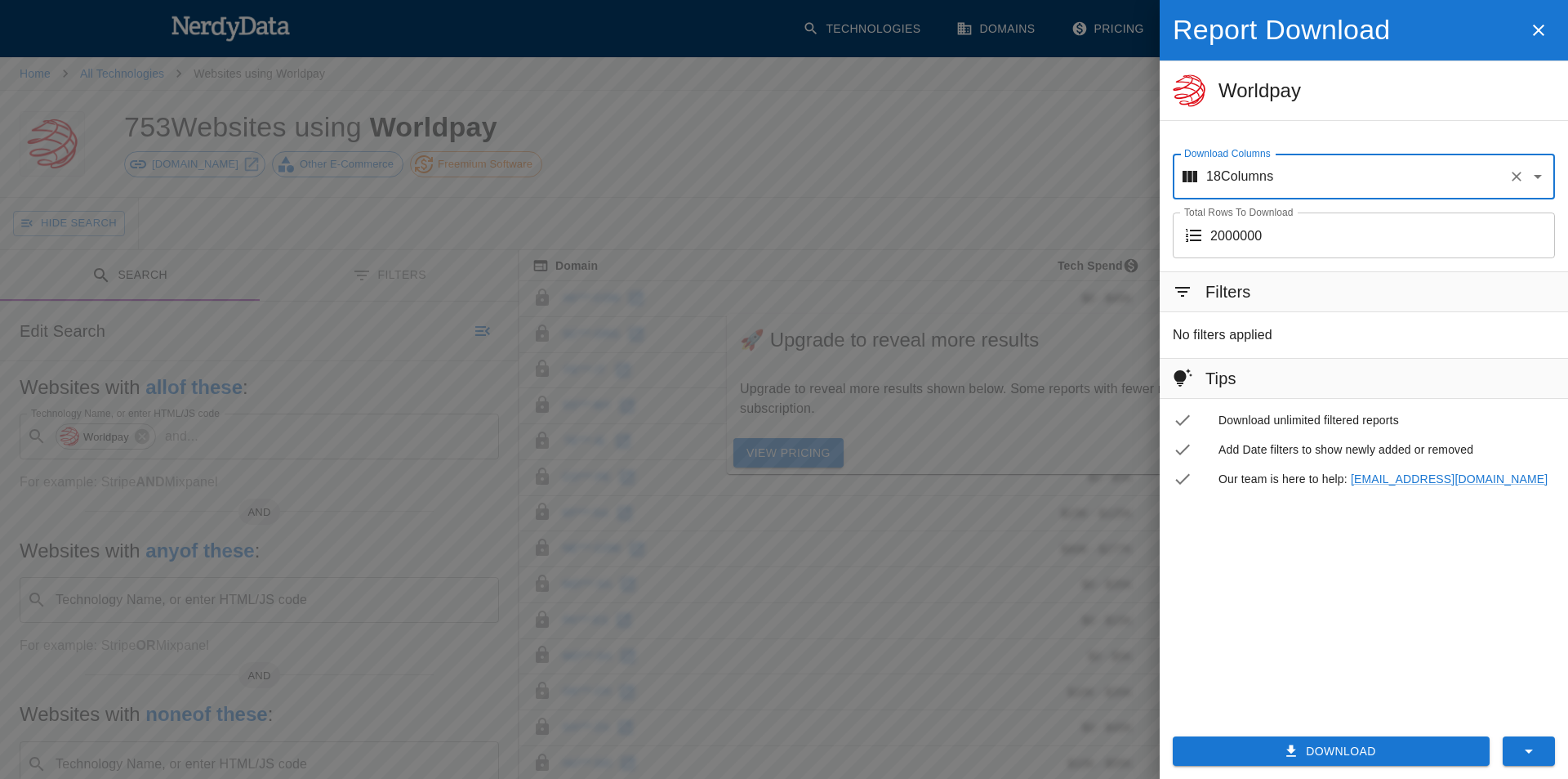
click at [1366, 237] on input "2000000" at bounding box center [1383, 235] width 344 height 46
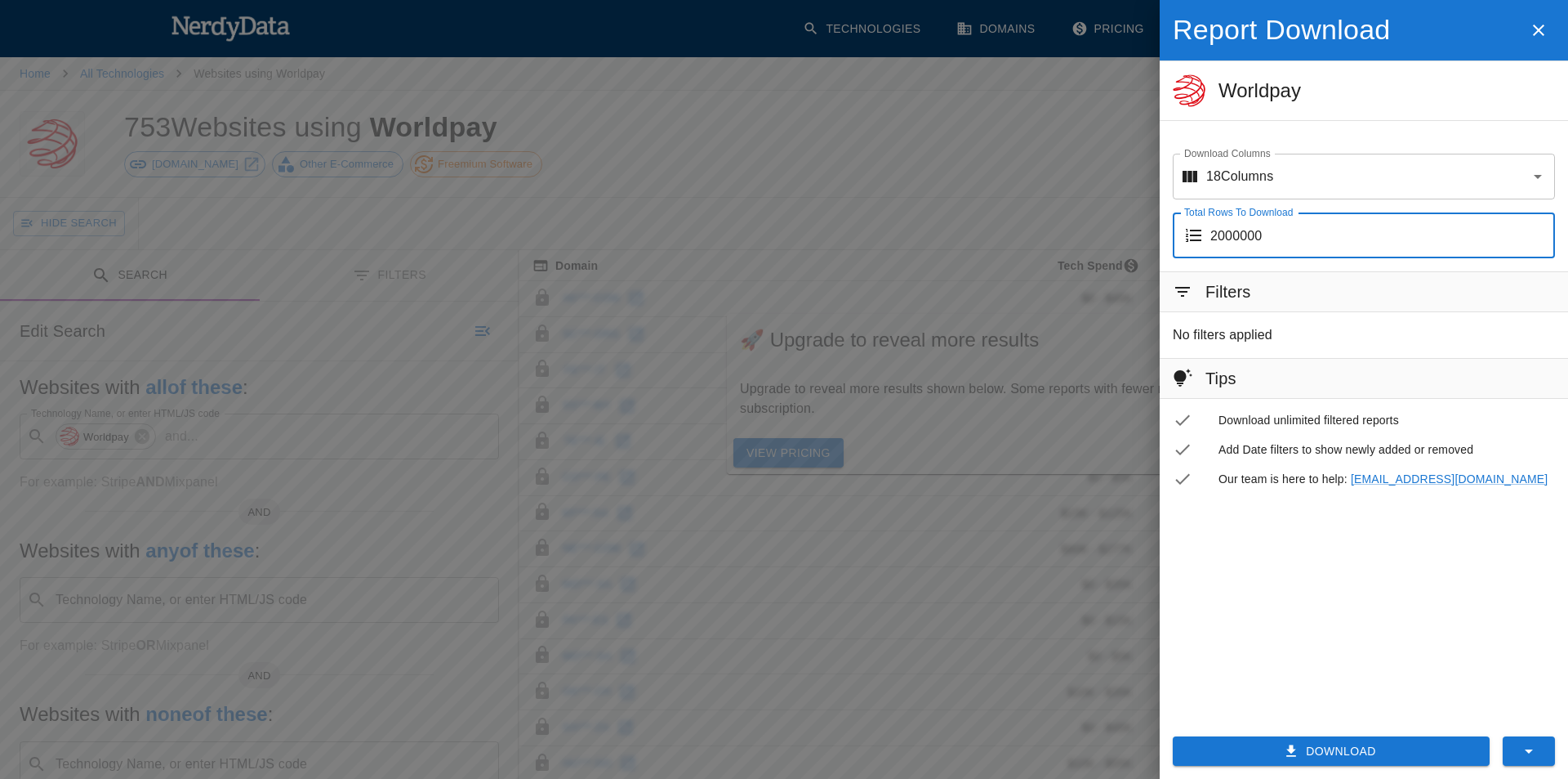
click at [1374, 749] on button "Download" at bounding box center [1331, 751] width 317 height 31
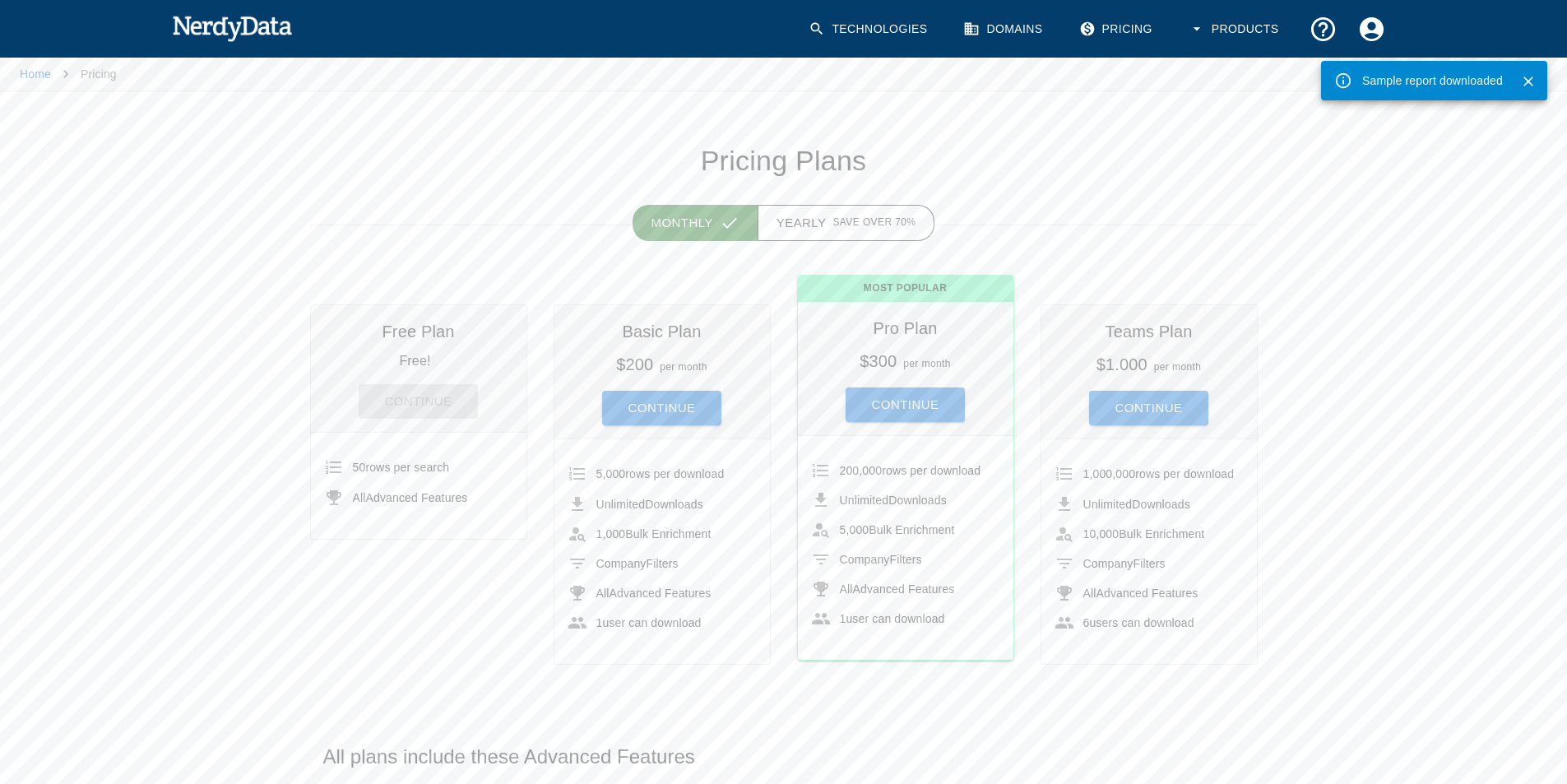
click at [422, 410] on div "Continue" at bounding box center [418, 394] width 189 height 47
click at [422, 402] on div "Continue" at bounding box center [418, 394] width 189 height 47
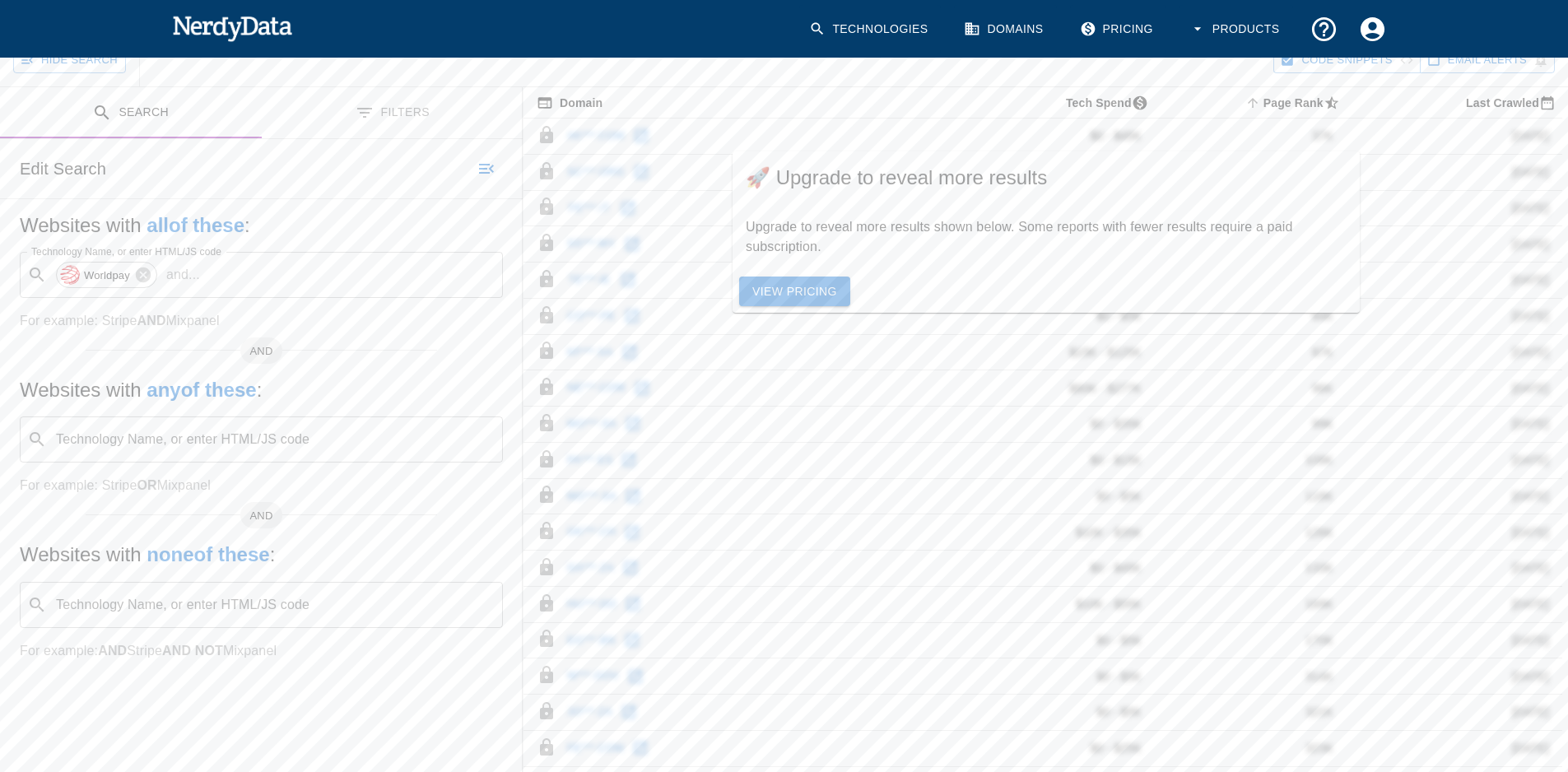
scroll to position [329, 0]
